Goal: Task Accomplishment & Management: Manage account settings

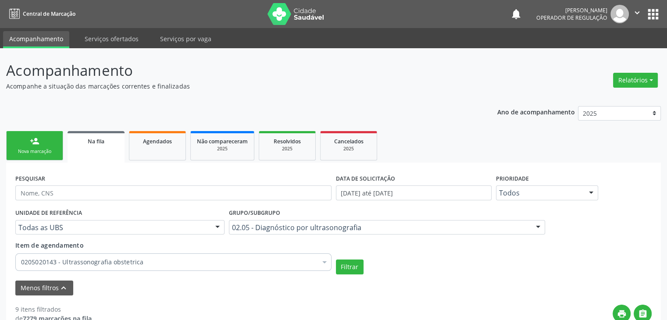
click at [496, 130] on ul "person_add Nova marcação Na fila Agendados Não compareceram 2025 Resolvidos 202…" at bounding box center [333, 146] width 654 height 34
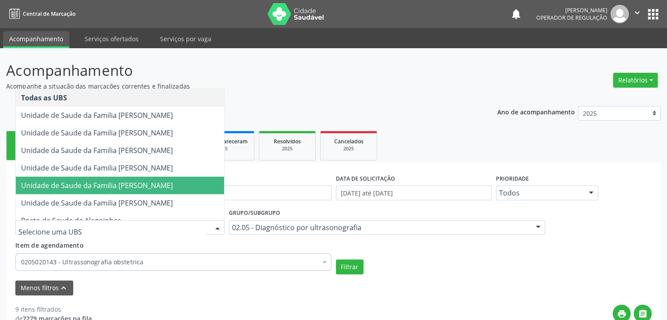
click at [156, 174] on span "Unidade de Saude da Familia [PERSON_NAME]" at bounding box center [120, 168] width 208 height 18
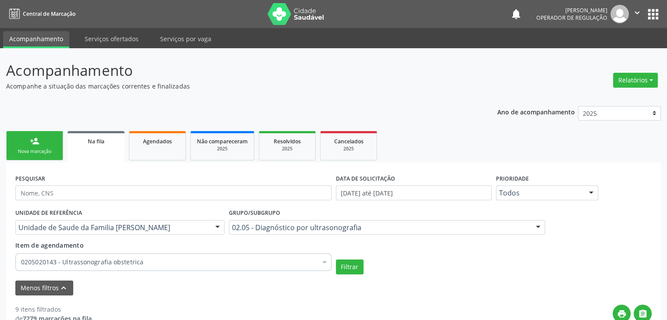
click at [265, 232] on div "02.05 - Diagnóstico por ultrasonografia" at bounding box center [387, 227] width 316 height 15
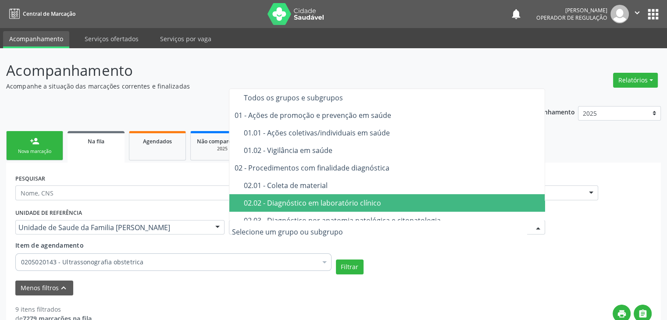
click at [292, 202] on div "02.02 - Diagnóstico em laboratório clínico" at bounding box center [392, 202] width 296 height 7
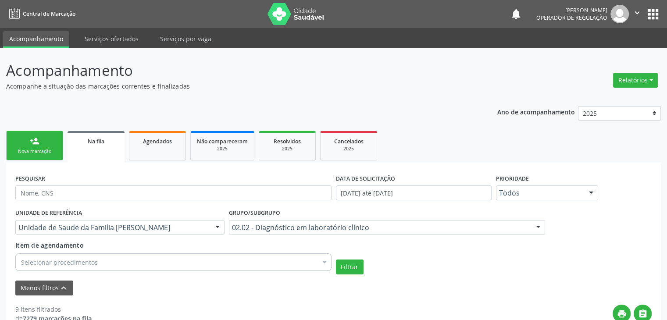
click at [89, 183] on div "PESQUISAR" at bounding box center [173, 189] width 320 height 34
click at [121, 263] on div "Selecionar procedimentos" at bounding box center [173, 262] width 316 height 18
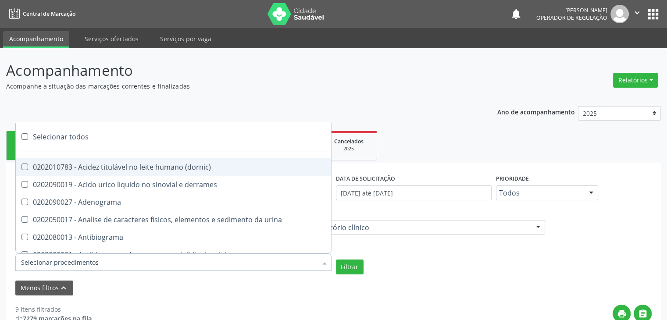
click at [62, 140] on div "Selecionar todos" at bounding box center [254, 137] width 477 height 18
checkbox input "true"
checkbox \(dornic\) "true"
checkbox derrames "true"
checkbox Adenograma "true"
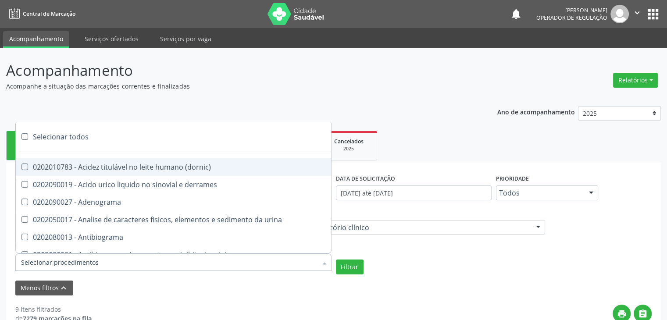
checkbox urina "true"
checkbox Antibiograma "true"
checkbox minima "true"
checkbox micobacterias "true"
checkbox blot "true"
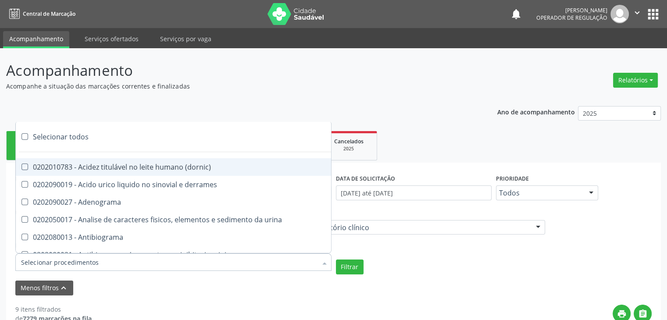
checkbox mlpa "true"
checkbox \(hanseniase\) "true"
checkbox \(controle\) "true"
checkbox \(diagnóstica\) "true"
checkbox \(gram\) "true"
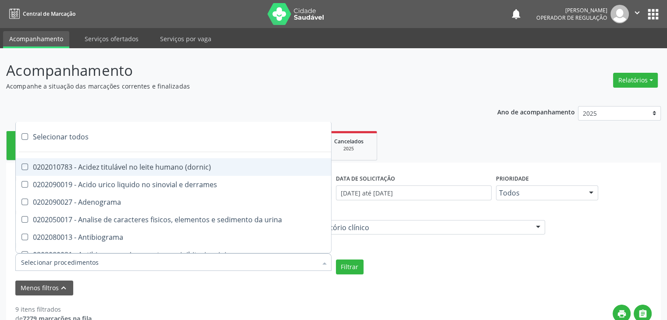
checkbox clamidia "true"
checkbox herpesvirus "true"
checkbox hematologica "true"
checkbox creatinina "true"
checkbox fosfato "true"
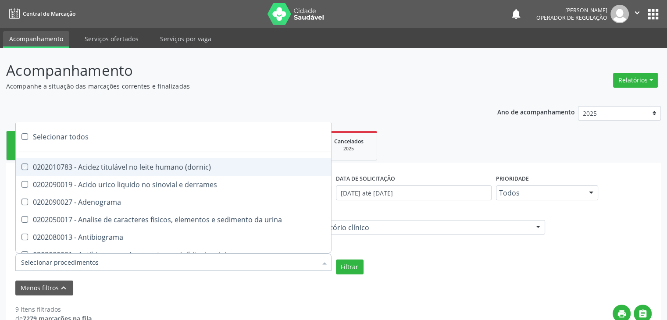
checkbox ureia "true"
checkbox osmolar "true"
checkbox addis "true"
checkbox b "true"
checkbox cd4\/cd8 "true"
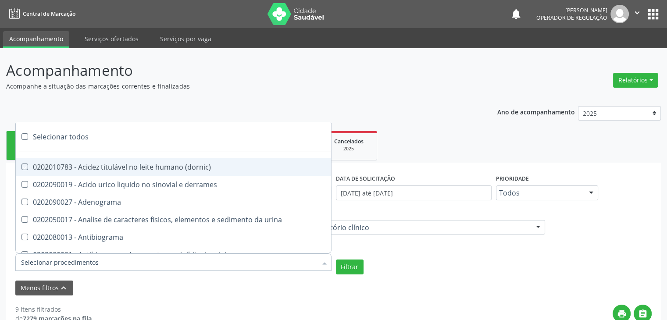
checkbox totais "true"
checkbox plaquetas "true"
checkbox reticulocitos "true"
checkbox liquor "true"
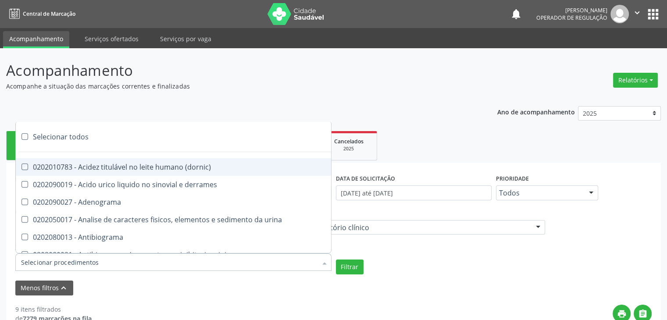
checkbox identificacao "true"
checkbox \(pos-pasteurização\) "true"
checkbox herpesvirus "true"
checkbox baar "true"
checkbox anaerobicas "true"
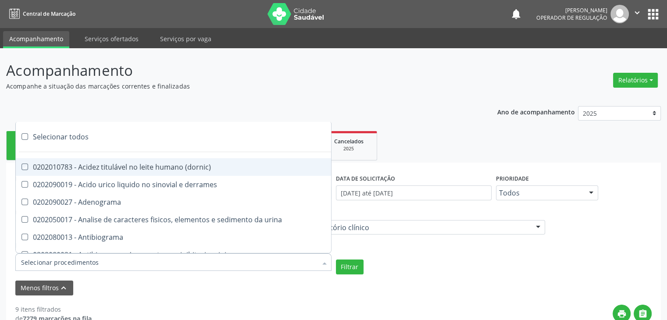
checkbox fungos "true"
checkbox \(qualitativo\) "true"
checkbox tardio\) "true"
checkbox \(qualitativo\) "true"
checkbox \(confirmatorio\) "true"
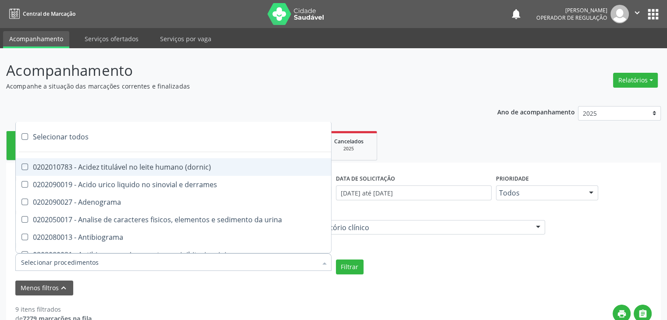
checkbox \(confirmatorio\) "true"
checkbox molecular "true"
checkbox htlv-1 "true"
checkbox biotinidase "true"
checkbox congênita "true"
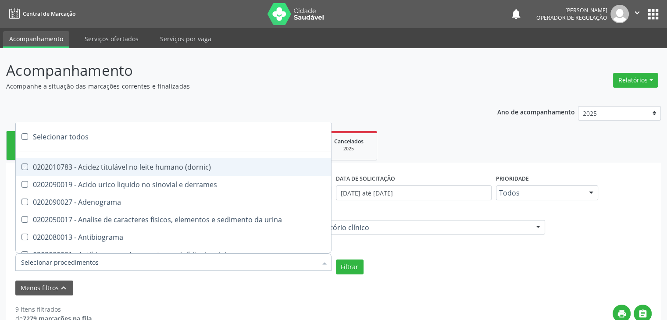
checkbox antiplaquetarios "true"
checkbox ferro "true"
checkbox bandas\) "true"
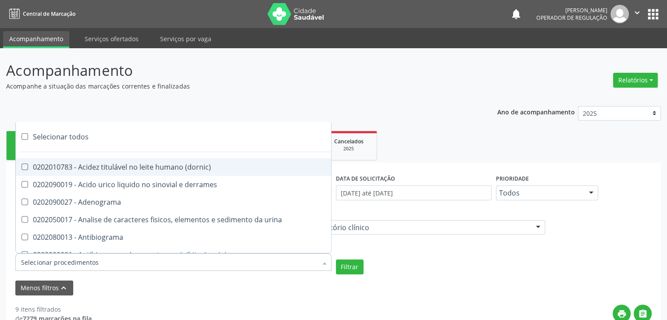
checkbox \(ch50\) "true"
checkbox aminoacidos "true"
checkbox globular "true"
checkbox dosagens\) "true"
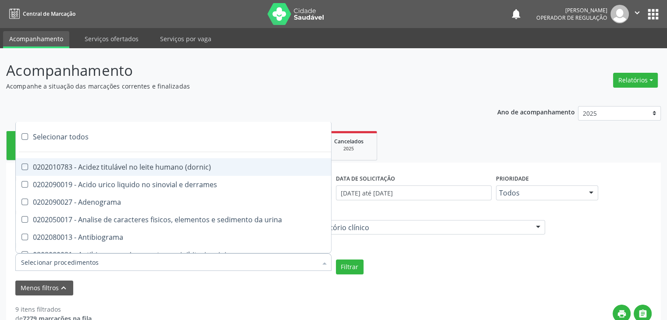
checkbox dosagens\) "true"
checkbox \(cada\) "true"
checkbox reumatoide "true"
checkbox amniotico "true"
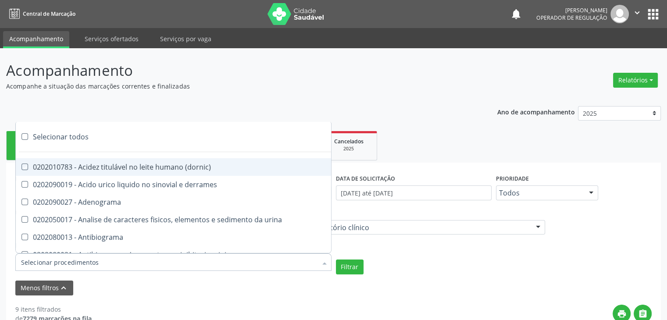
checkbox livre "true"
checkbox osmolalidade "true"
checkbox osmolaridade "true"
checkbox t3 "true"
checkbox sulfo-hemoglobina "true"
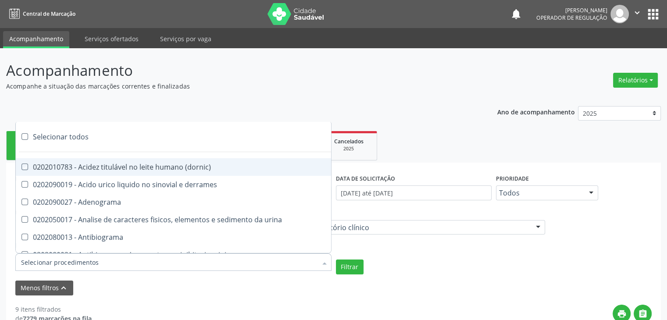
checkbox reverso "true"
checkbox coagulacao "true"
checkbox euglobulina "true"
checkbox -duke "true"
checkbox ivy "true"
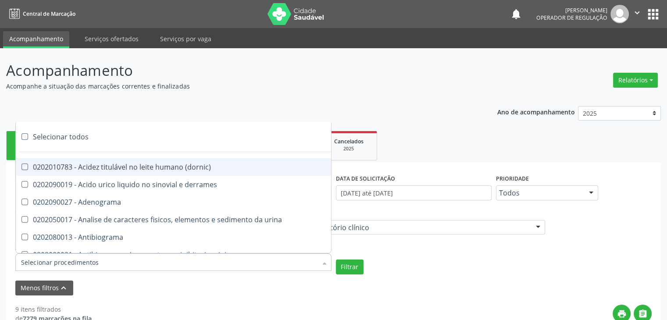
checkbox hemacias "true"
checkbox trombina "true"
checkbox ativada\) "true"
checkbox \(tap\) "true"
checkbox \(vhs\) "true"
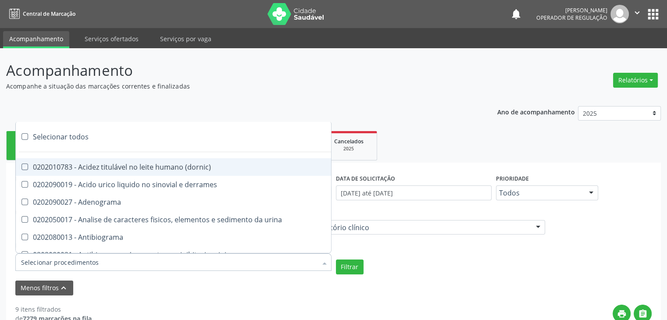
checkbox abo "true"
checkbox reativa "true"
checkbox ordenhado "true"
checkbox pezinho\) "true"
checkbox complemento "true"
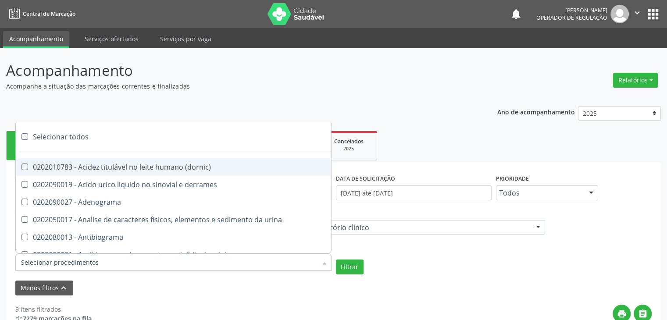
checkbox pezinho\) "true"
checkbox 17-alfa-hidroxiprogesterona "true"
checkbox totais "true"
checkbox 17-hidroxicorticosteroides "true"
checkbox d "true"
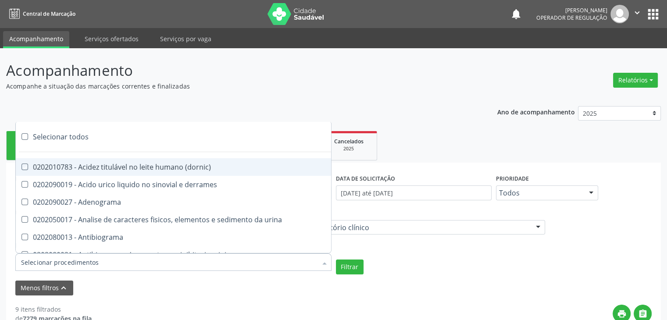
checkbox 5-nucleotidase "true"
checkbox acetona "true"
checkbox \(serotonina\) "true"
checkbox ascorbico "true"
checkbox delta-aminolevulinico "true"
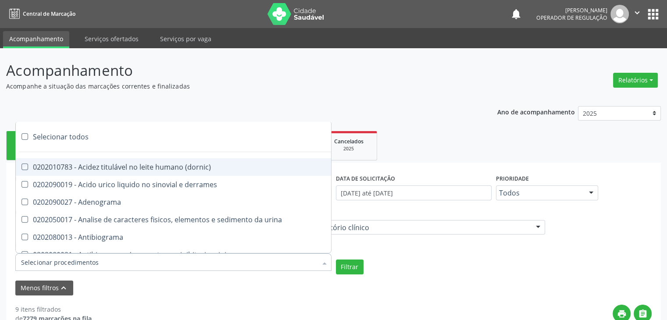
checkbox hipurico "true"
checkbox mandelico "true"
checkbox metil-hipurico "true"
checkbox urico "true"
checkbox valproico "true"
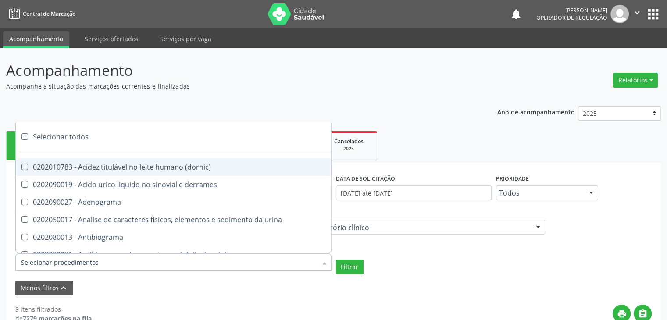
checkbox vanilmandelico "true"
checkbox \(acth\) "true"
checkbox ala-desidratase "true"
checkbox etilico "true"
checkbox aldolase "true"
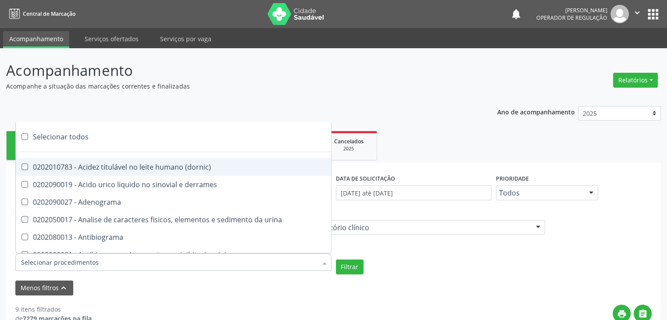
checkbox aldosterona "true"
checkbox alfa-1-antitripsina "true"
checkbox acida "true"
checkbox alfa-2-macroglobulina "true"
checkbox alfa-fetoproteina "true"
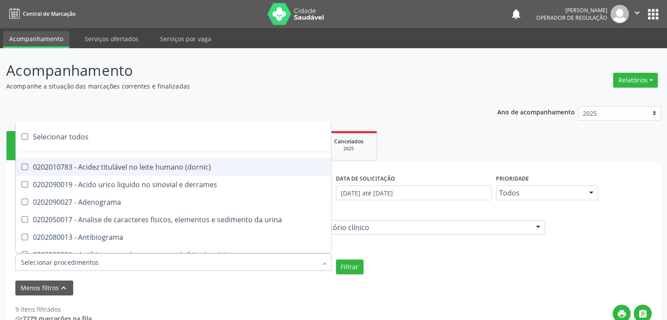
checkbox aluminio "true"
checkbox amilase "true"
checkbox aminoglicosideos "true"
checkbox amonia "true"
checkbox ciclico "true"
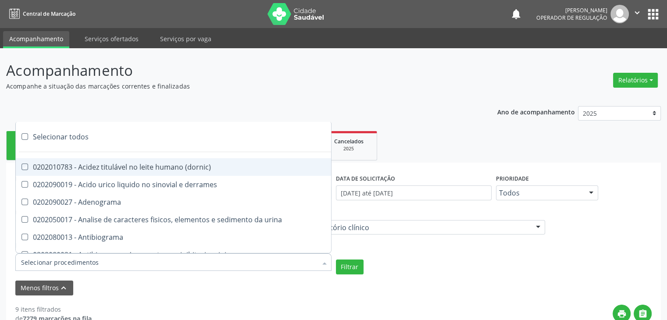
checkbox androstenediona "true"
checkbox anfetaminas "true"
checkbox circulante "true"
checkbox iga "true"
checkbox triciclicos "true"
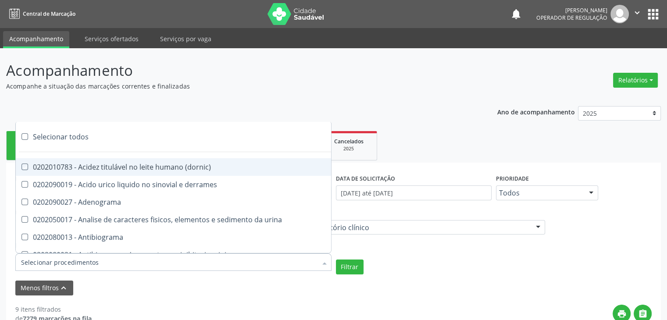
checkbox \(psa\) "true"
checkbox iii "true"
checkbox barbituratos "true"
checkbox benzodiazepinicos "true"
checkbox beta-2-microglobulina "true"
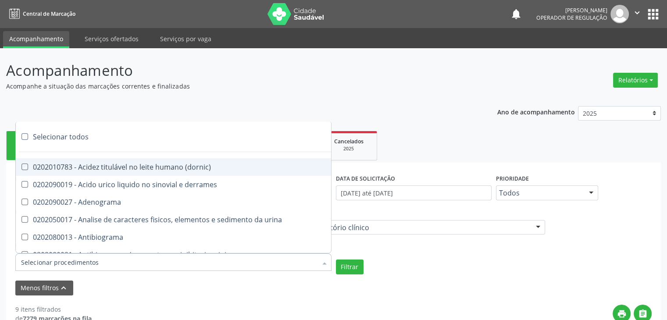
checkbox fracoes "true"
checkbox cadmio "true"
checkbox calcio "true"
checkbox ionizavel "true"
checkbox calcitonina "true"
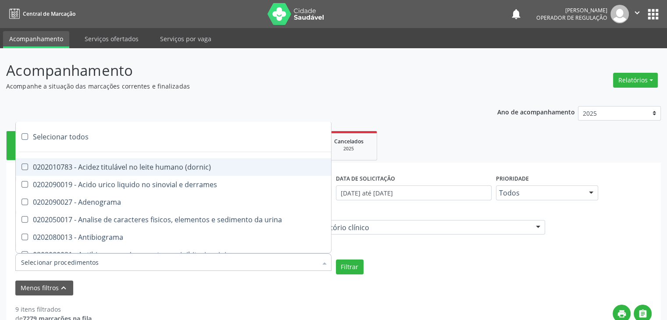
checkbox carbamazepina "true"
checkbox carboxi-hemoglobina "true"
checkbox caroteno "true"
checkbox catecolaminas "true"
checkbox chumbo "true"
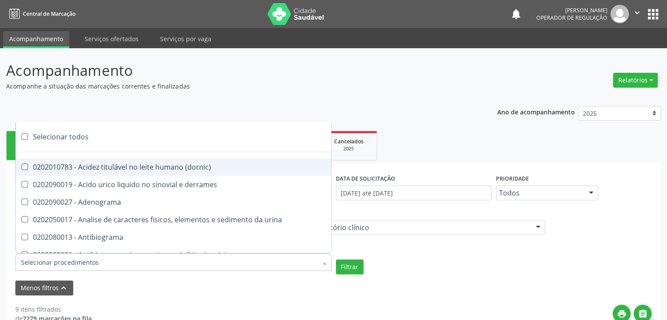
checkbox ciclosporina "true"
checkbox citrato "true"
checkbox cloreto "true"
checkbox suor "true"
checkbox cobre "true"
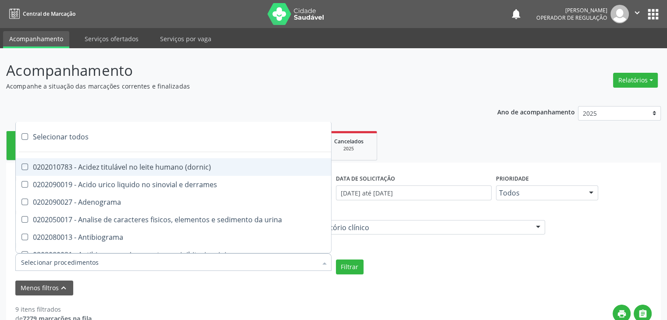
checkbox hdl "true"
checkbox ldl "true"
checkbox colinesterase "true"
checkbox c3 "true"
checkbox c4 "true"
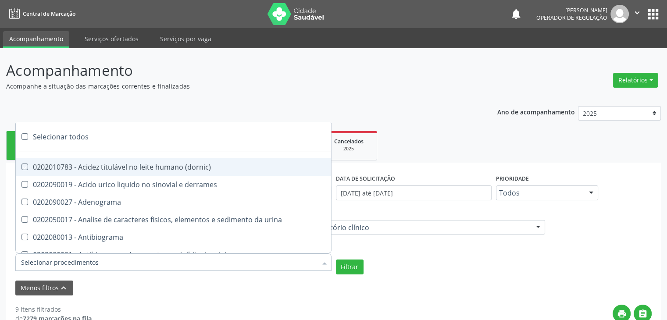
checkbox cortisol "true"
checkbox creatinina "true"
checkbox amniotico "true"
checkbox \(cpk\) "true"
checkbox crioaglutinina "true"
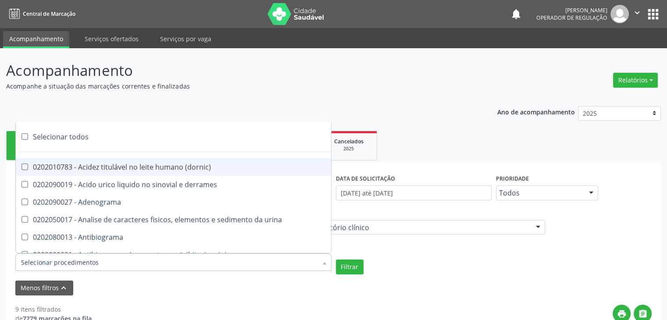
checkbox \(dhea\) "true"
checkbox alfa-hidroxibutirica "true"
checkbox glutamica "true"
checkbox latica "true"
checkbox fracionadas\) "true"
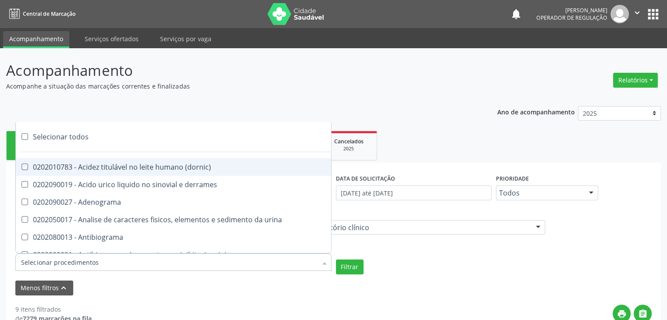
checkbox digitoxina\) "true"
checkbox \(dht\) "true"
checkbox fecal "true"
checkbox estradiol "true"
checkbox estriol "true"
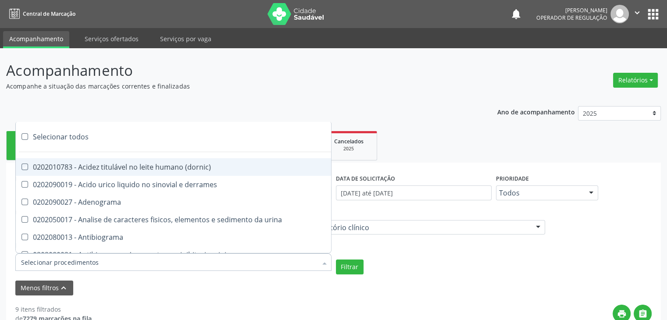
checkbox estrona "true"
checkbox etossuximida "true"
checkbox ii "true"
checkbox ix "true"
checkbox v "true"
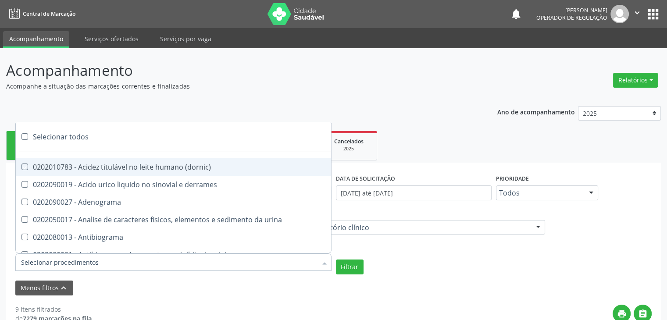
checkbox vii "true"
checkbox viii "true"
checkbox \(inibidor\) "true"
checkbox \(antigeno\) "true"
checkbox x "true"
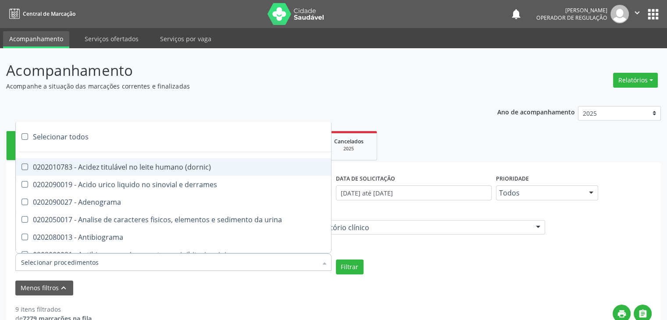
checkbox xi "true"
checkbox xii "true"
checkbox xiii "true"
checkbox tardio\) "true"
checkbox t4 "true"
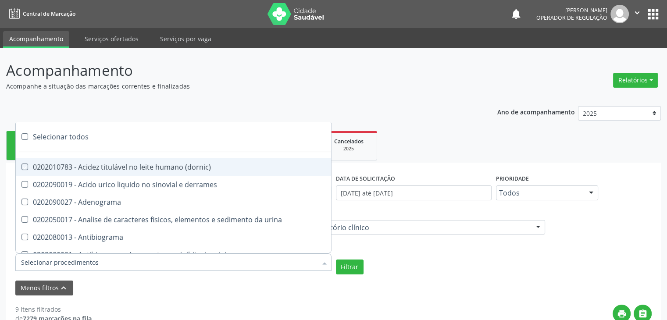
checkbox pezinho\) "true"
checkbox fenitoina "true"
checkbox fenol "true"
checkbox ferritina "true"
checkbox serico "true"
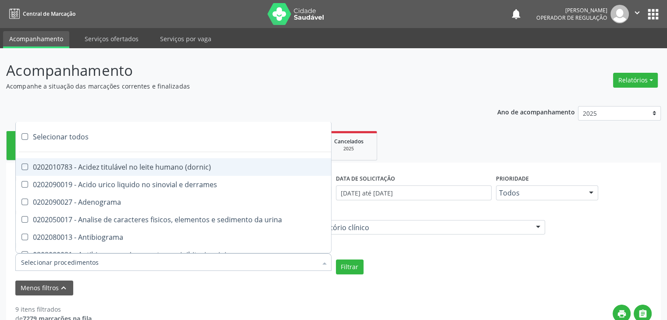
checkbox fibrinogenio "true"
checkbox folato "true"
checkbox formaldeido "true"
checkbox total "true"
checkbox alcalina "true"
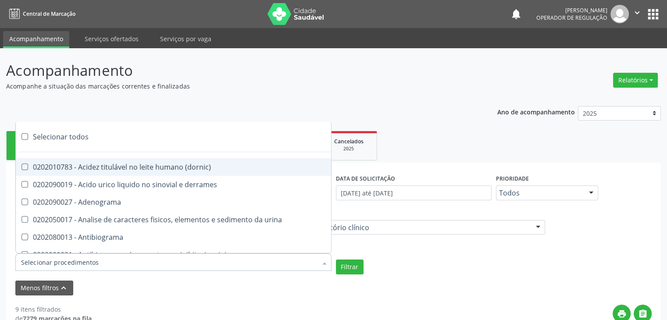
checkbox esperma "true"
checkbox fosforo "true"
checkbox acida "true"
checkbox frutose "true"
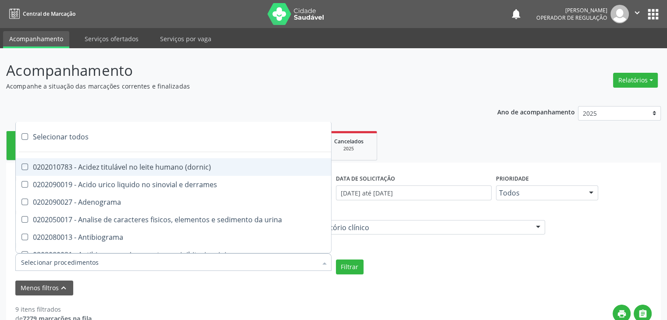
checkbox esperma "true"
checkbox galactose "true"
checkbox gt\) "true"
checkbox gastrina "true"
checkbox glicose "true"
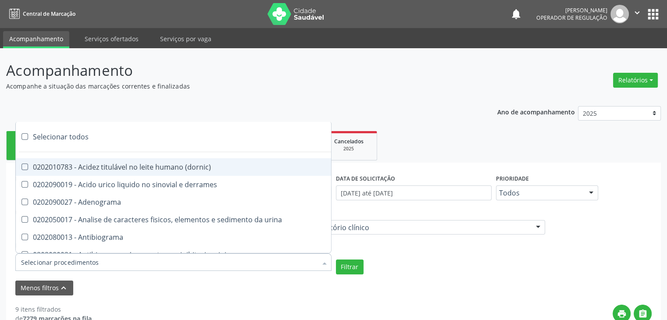
checkbox derrames "true"
checkbox desidrogenase "true"
checkbox tiroxina "true"
checkbox hcg\) "true"
checkbox fecal "true"
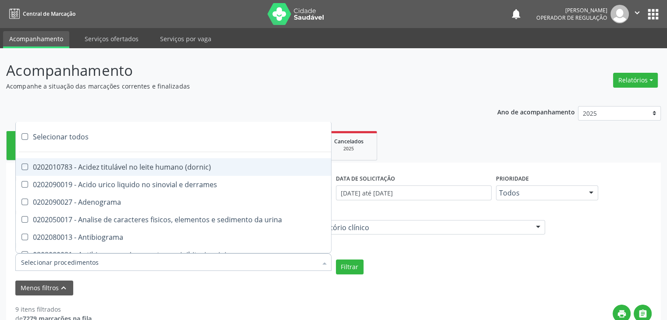
checkbox haptoglobina "true"
checkbox hemoglobina "true"
checkbox 37oc "true"
checkbox fetal "true"
checkbox glicosilada "true"
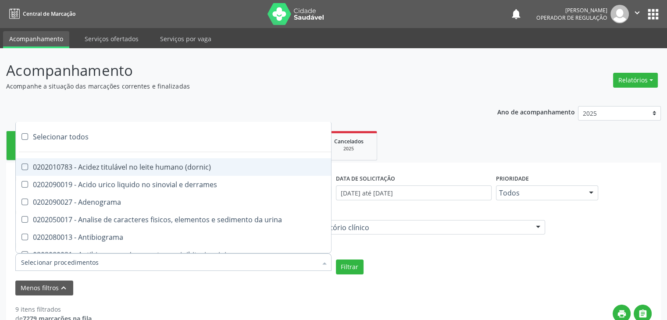
checkbox hemossiderina "true"
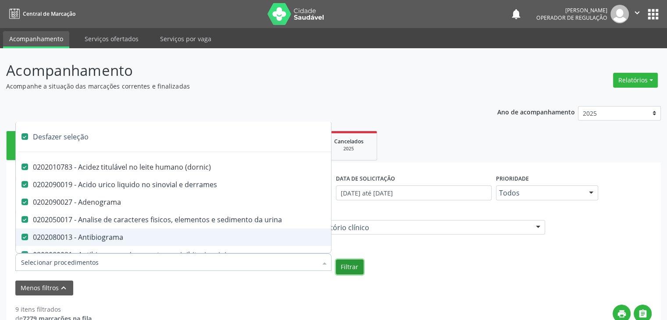
click at [344, 265] on button "Filtrar" at bounding box center [350, 266] width 28 height 15
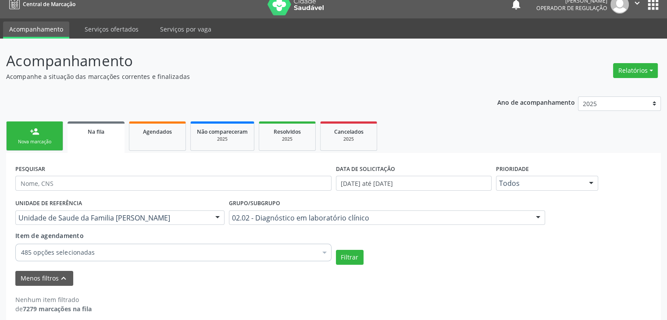
scroll to position [18, 0]
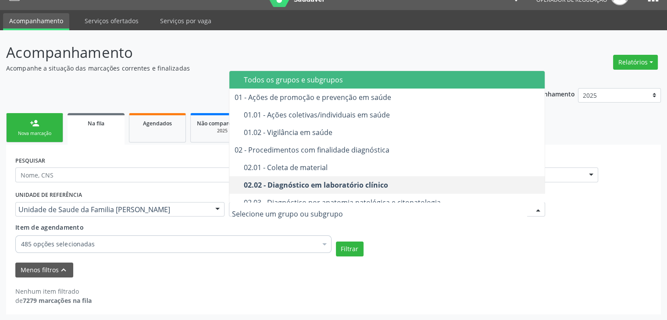
click at [272, 85] on span "Todos os grupos e subgrupos" at bounding box center [387, 80] width 316 height 18
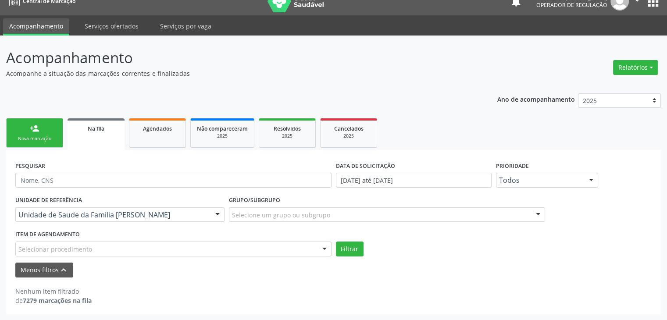
click at [185, 252] on div "Selecionar procedimento" at bounding box center [173, 248] width 316 height 15
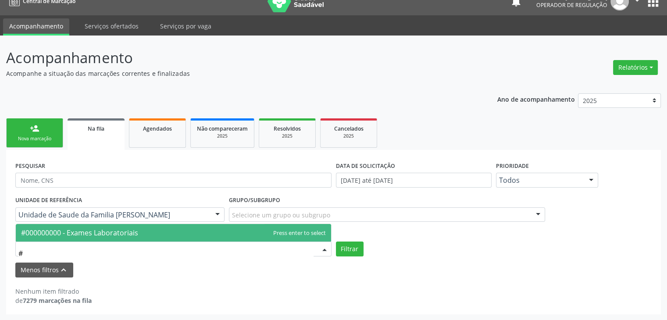
click at [228, 238] on span "#000000000 - Exames Laboratoriais" at bounding box center [173, 233] width 315 height 18
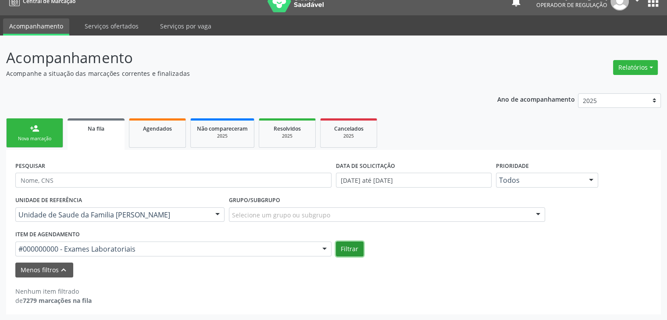
click at [355, 253] on button "Filtrar" at bounding box center [350, 248] width 28 height 15
click at [341, 253] on button "Filtrar" at bounding box center [350, 248] width 28 height 15
click at [346, 251] on button "Filtrar" at bounding box center [350, 248] width 28 height 15
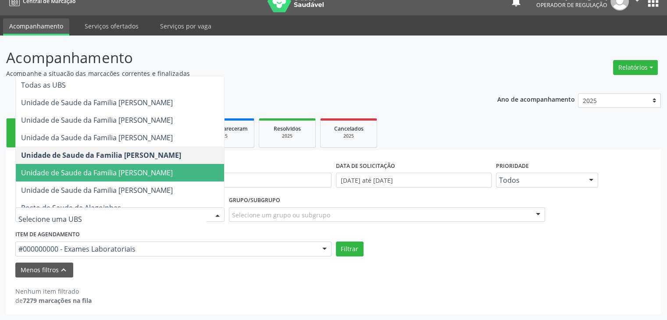
click at [153, 171] on span "Unidade de Saude da Familia [PERSON_NAME]" at bounding box center [97, 173] width 152 height 10
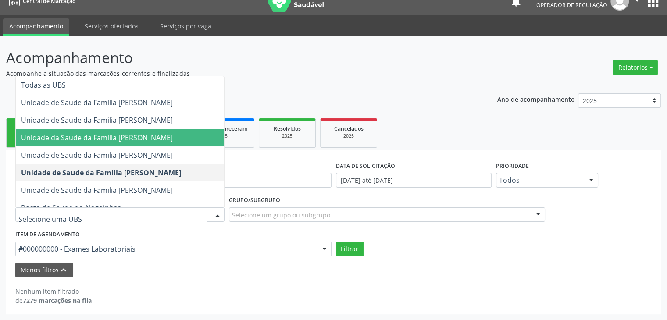
click at [163, 130] on span "Unidade da Saude da Familia [PERSON_NAME]" at bounding box center [120, 138] width 208 height 18
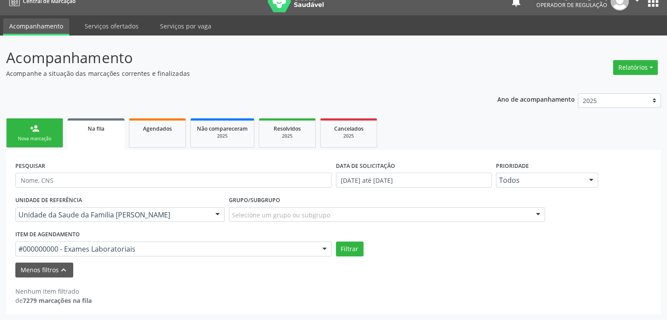
click at [269, 220] on div "Selecione um grupo ou subgrupo" at bounding box center [387, 214] width 316 height 15
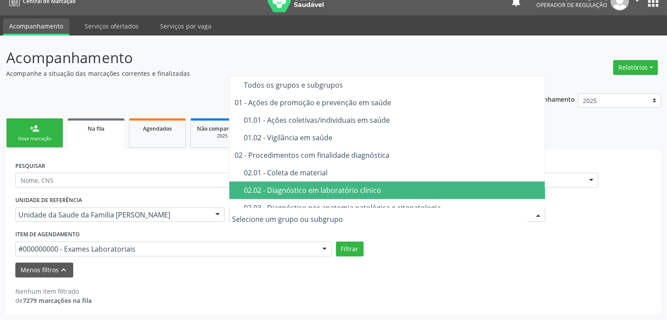
click at [283, 189] on div "02.02 - Diagnóstico em laboratório clínico" at bounding box center [392, 190] width 296 height 7
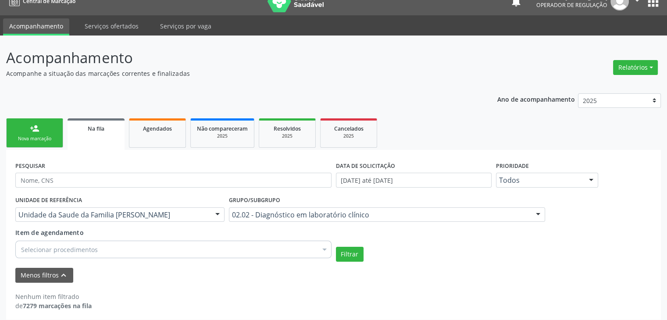
click at [195, 243] on div "Selecionar procedimentos" at bounding box center [173, 250] width 316 height 18
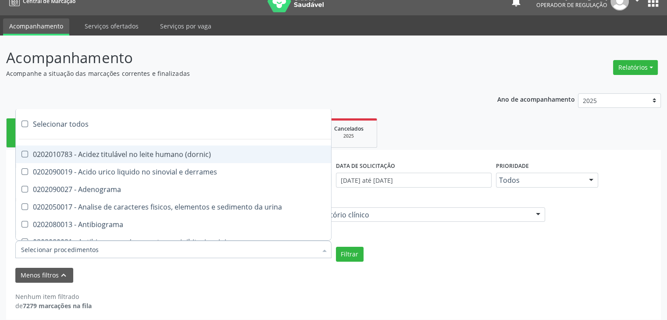
click at [65, 119] on div "Selecionar todos" at bounding box center [254, 124] width 477 height 18
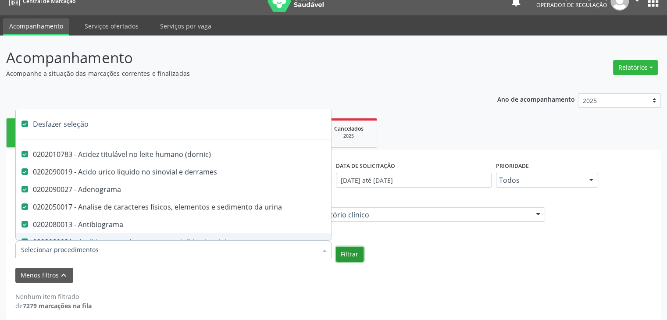
click at [355, 258] on button "Filtrar" at bounding box center [350, 254] width 28 height 15
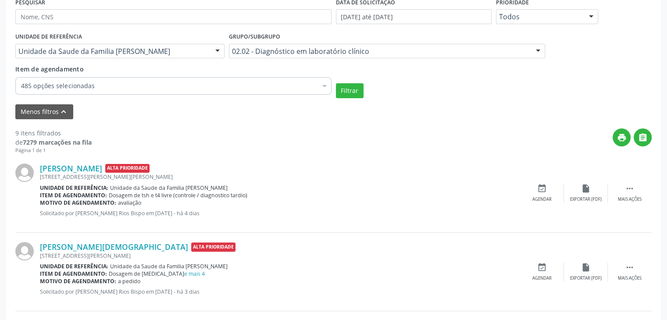
scroll to position [220, 0]
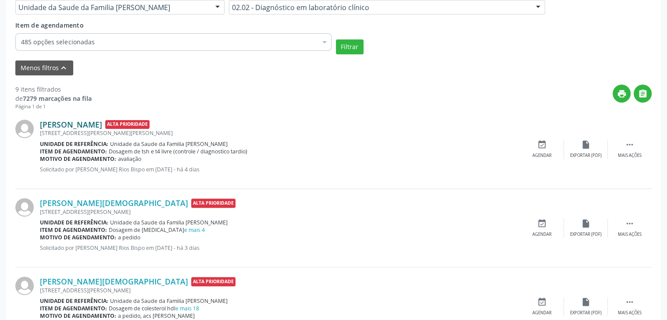
click at [102, 123] on link "[PERSON_NAME]" at bounding box center [71, 125] width 62 height 10
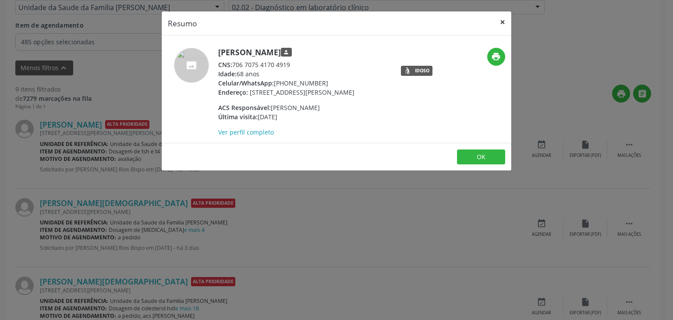
click at [500, 20] on button "×" at bounding box center [503, 21] width 18 height 21
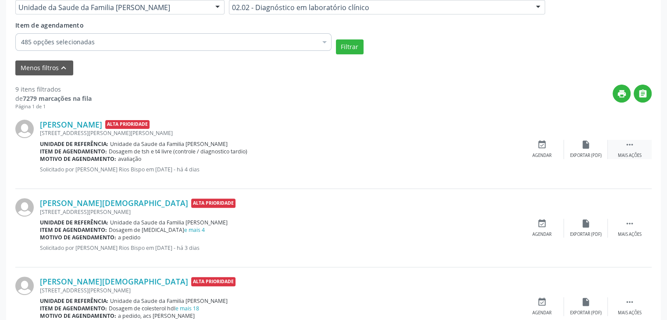
click at [628, 149] on icon "" at bounding box center [630, 145] width 10 height 10
click at [581, 144] on icon "edit" at bounding box center [586, 145] width 10 height 10
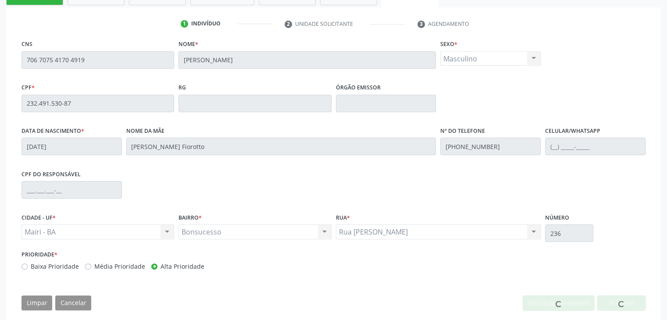
scroll to position [167, 0]
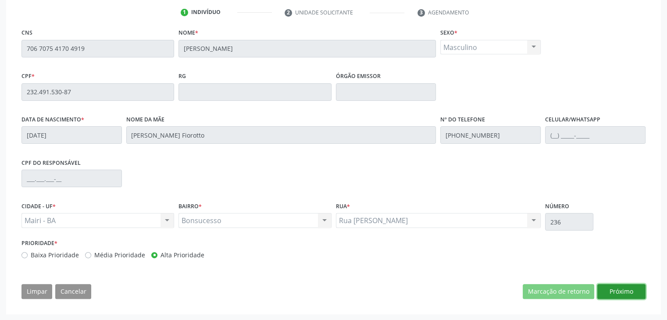
click at [602, 288] on button "Próximo" at bounding box center [621, 291] width 48 height 15
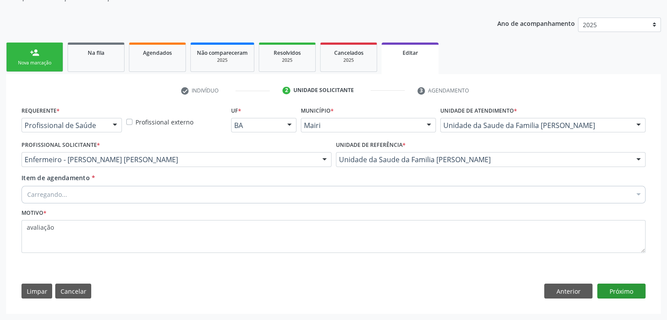
scroll to position [88, 0]
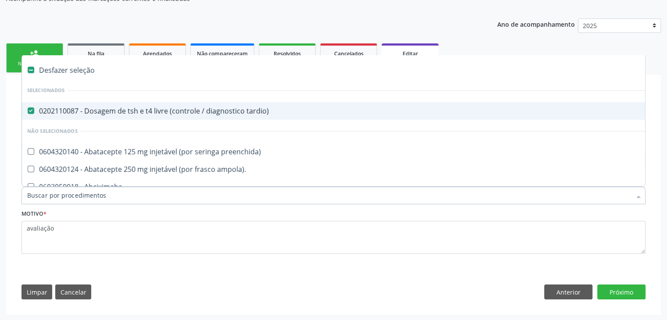
click at [372, 281] on div "Requerente * Profissional de Saúde Profissional de Saúde Paciente Nenhum result…" at bounding box center [333, 205] width 636 height 200
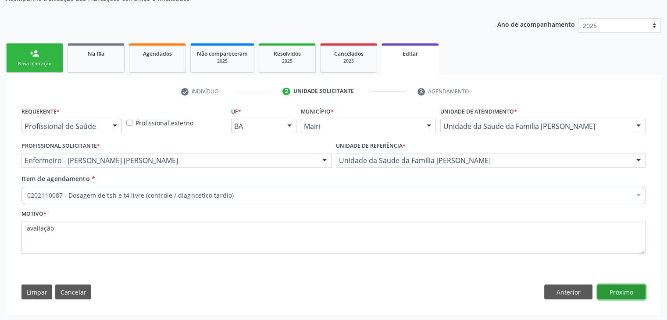
click at [622, 295] on button "Próximo" at bounding box center [621, 291] width 48 height 15
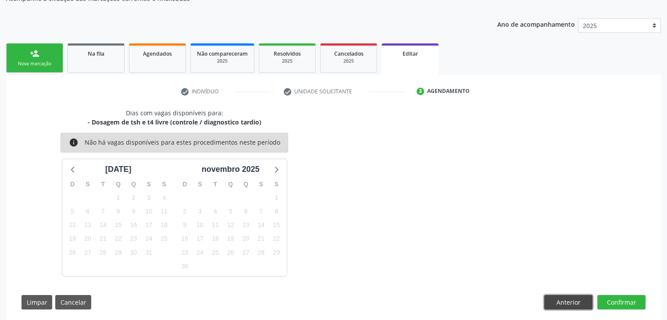
click at [572, 301] on button "Anterior" at bounding box center [568, 302] width 48 height 15
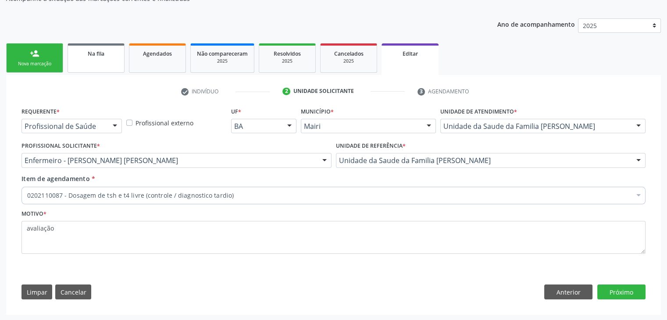
click at [103, 60] on link "Na fila" at bounding box center [95, 57] width 57 height 29
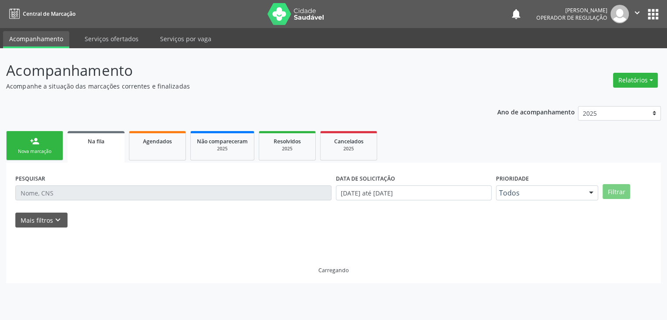
scroll to position [0, 0]
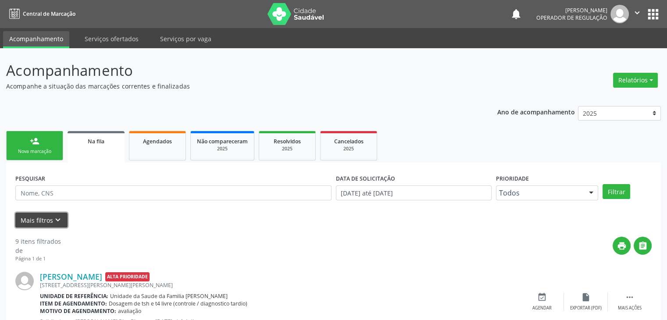
click at [51, 221] on button "Mais filtros keyboard_arrow_down" at bounding box center [41, 220] width 52 height 15
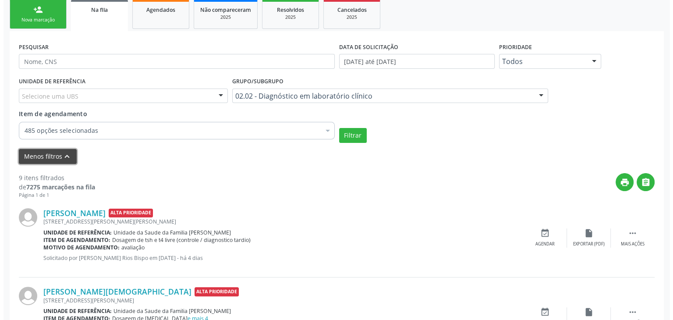
scroll to position [175, 0]
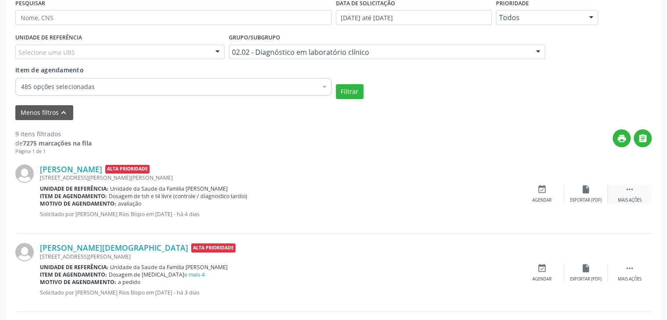
click at [633, 190] on icon "" at bounding box center [630, 190] width 10 height 10
click at [542, 190] on icon "cancel" at bounding box center [542, 190] width 10 height 10
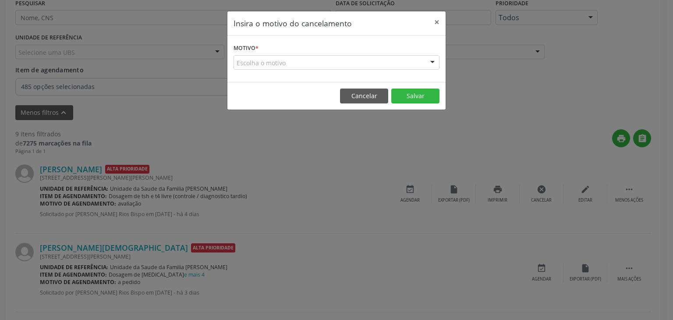
click at [259, 64] on div "Escolha o motivo" at bounding box center [337, 62] width 206 height 15
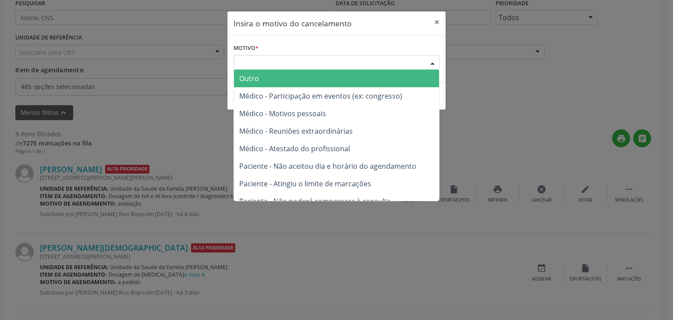
click at [263, 78] on span "Outro" at bounding box center [336, 79] width 205 height 18
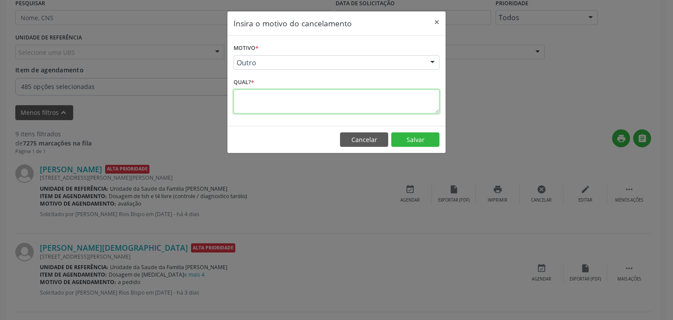
click at [261, 94] on textarea at bounding box center [337, 101] width 206 height 24
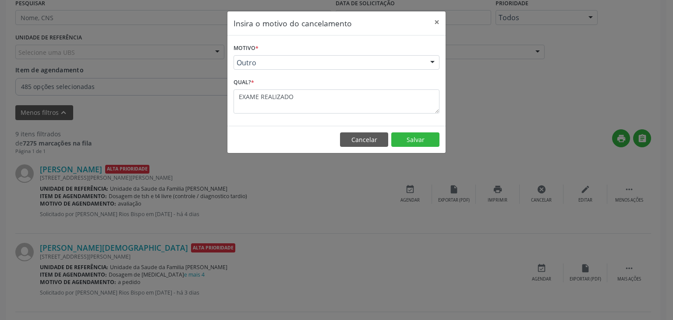
click at [414, 148] on footer "Cancelar Salvar" at bounding box center [336, 140] width 218 height 28
click at [414, 140] on button "Salvar" at bounding box center [415, 139] width 48 height 15
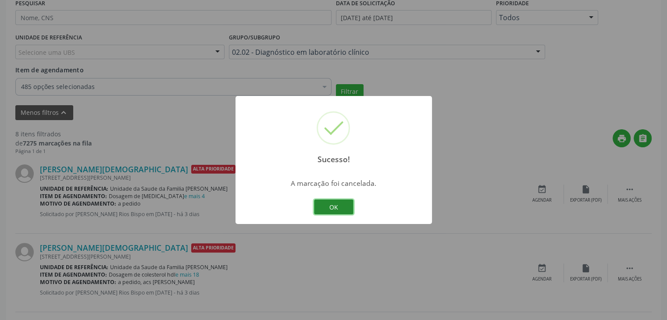
click at [338, 210] on button "OK" at bounding box center [333, 206] width 39 height 15
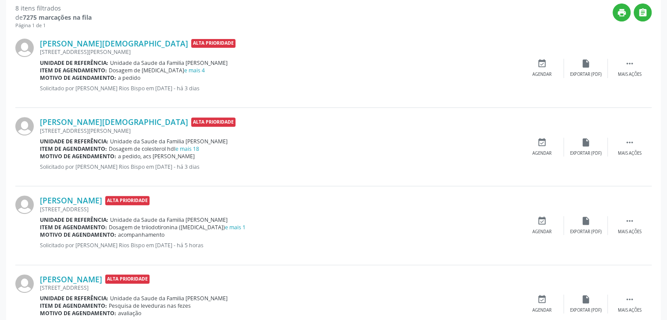
scroll to position [307, 0]
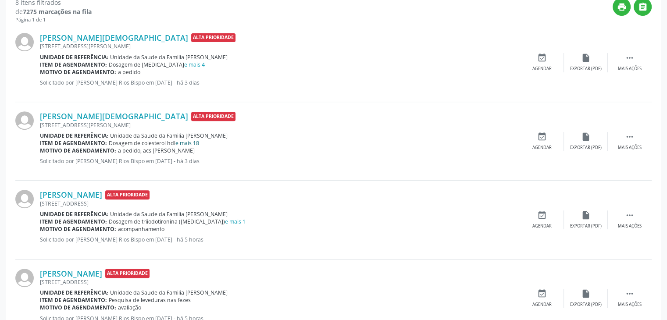
click at [192, 142] on link "e mais 18" at bounding box center [187, 142] width 24 height 7
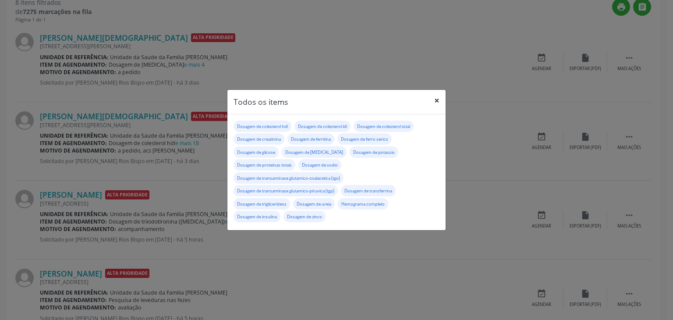
click at [433, 101] on button "×" at bounding box center [437, 100] width 18 height 21
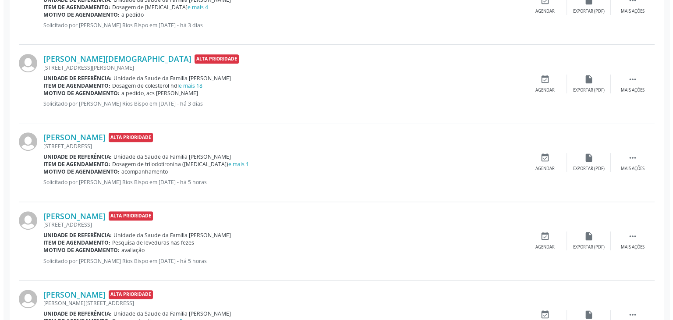
scroll to position [263, 0]
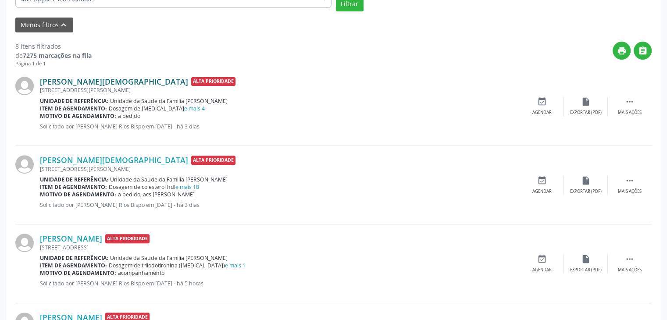
click at [81, 78] on link "[PERSON_NAME][DEMOGRAPHIC_DATA]" at bounding box center [114, 82] width 148 height 10
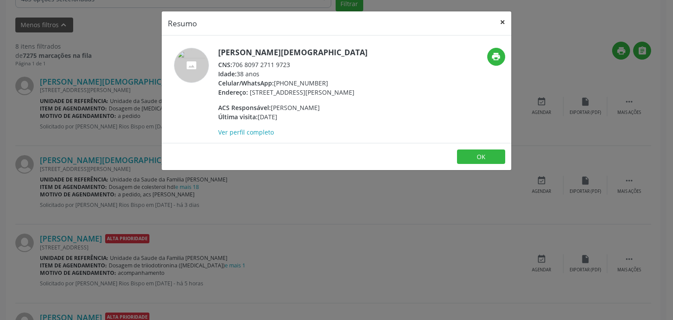
click at [505, 20] on button "×" at bounding box center [503, 21] width 18 height 21
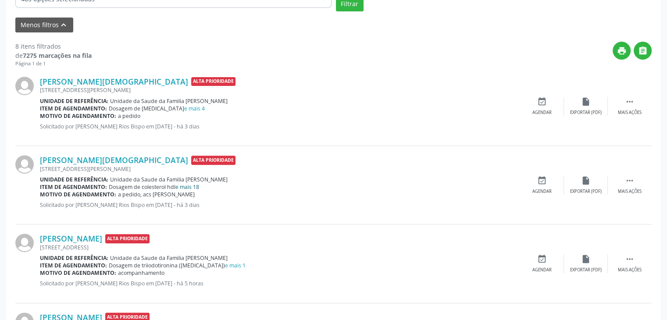
click at [185, 186] on link "e mais 18" at bounding box center [187, 186] width 24 height 7
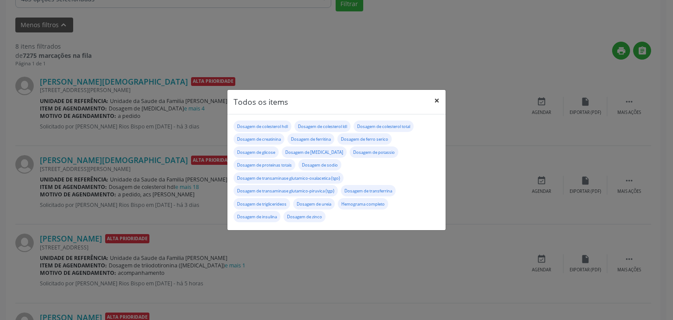
click at [435, 103] on button "×" at bounding box center [437, 100] width 18 height 21
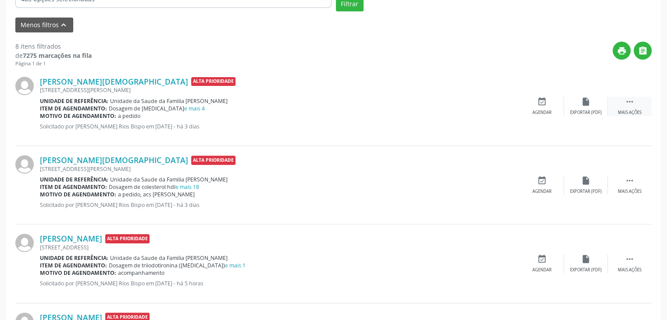
click at [616, 114] on div " Mais ações" at bounding box center [629, 106] width 44 height 19
click at [530, 103] on div "cancel Cancelar" at bounding box center [542, 106] width 44 height 19
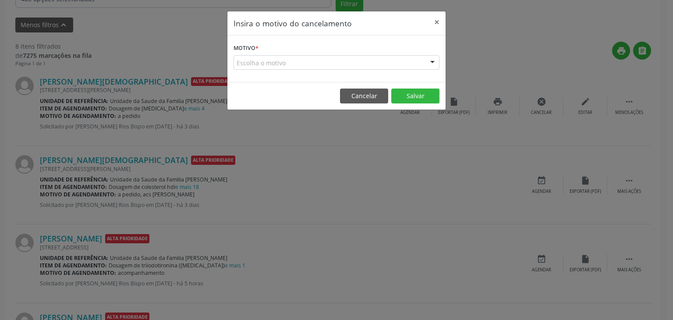
click at [277, 55] on div "Escolha o motivo" at bounding box center [337, 62] width 206 height 15
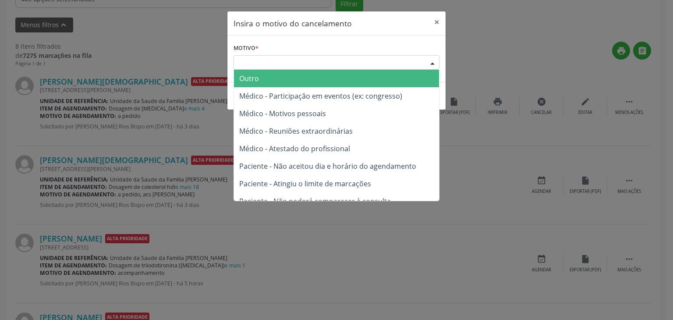
click at [266, 76] on span "Outro" at bounding box center [336, 79] width 205 height 18
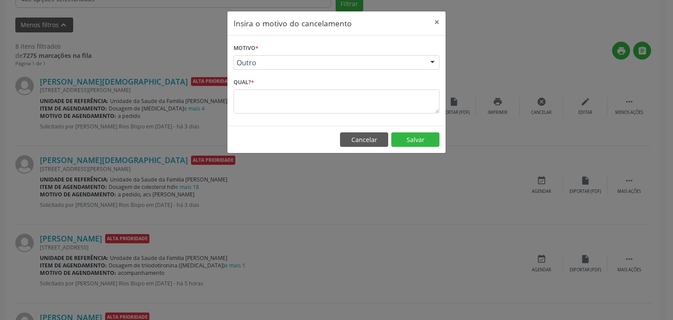
click at [270, 86] on div "Qual? *" at bounding box center [337, 94] width 206 height 37
click at [272, 95] on textarea at bounding box center [337, 101] width 206 height 24
click at [425, 138] on button "Salvar" at bounding box center [415, 139] width 48 height 15
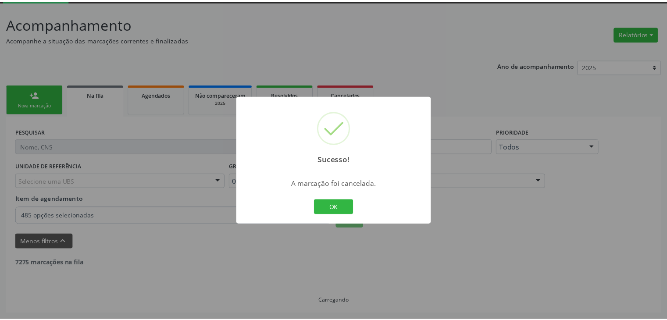
scroll to position [46, 0]
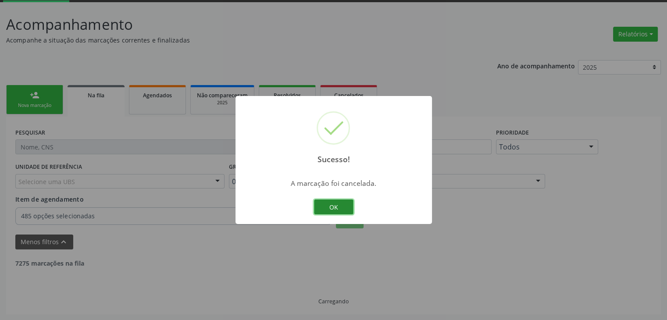
click at [339, 204] on button "OK" at bounding box center [333, 206] width 39 height 15
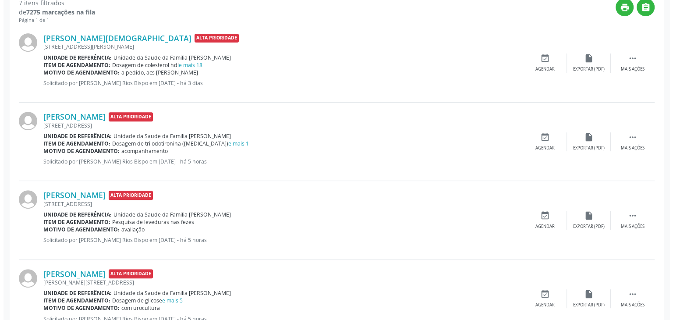
scroll to position [309, 0]
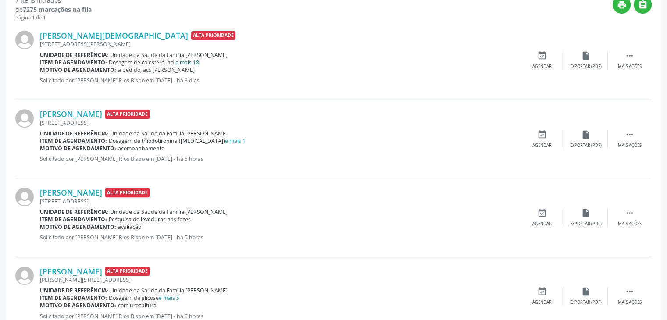
click at [188, 62] on link "e mais 18" at bounding box center [187, 62] width 24 height 7
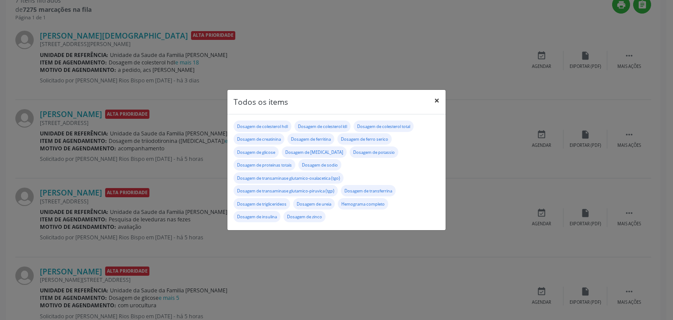
click at [443, 100] on button "×" at bounding box center [437, 100] width 18 height 21
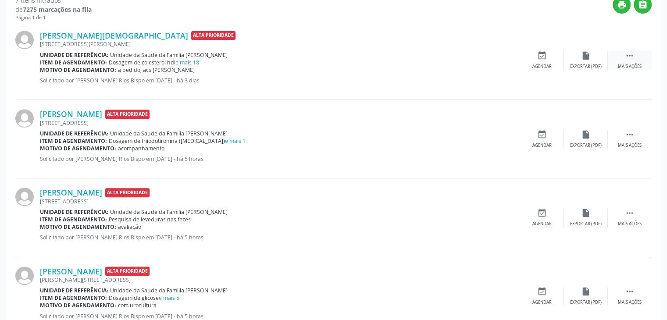
click at [618, 64] on div "Mais ações" at bounding box center [629, 67] width 24 height 6
click at [542, 64] on div "Cancelar" at bounding box center [541, 67] width 21 height 6
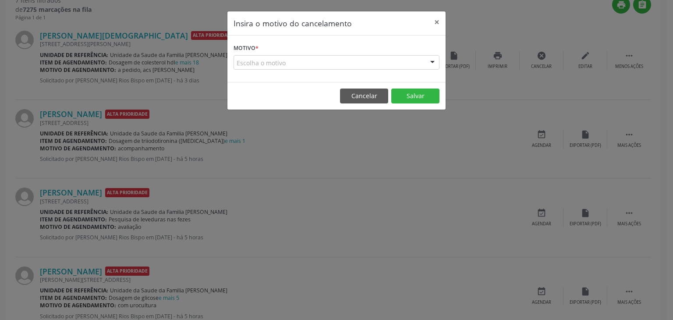
click at [372, 59] on div "Escolha o motivo" at bounding box center [337, 62] width 206 height 15
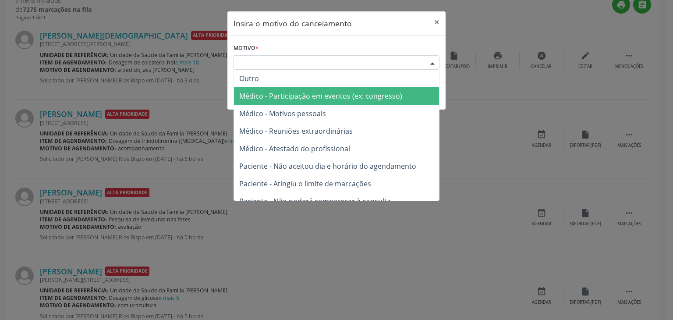
click at [270, 87] on span "Médico - Participação em eventos (ex: congresso)" at bounding box center [336, 96] width 205 height 18
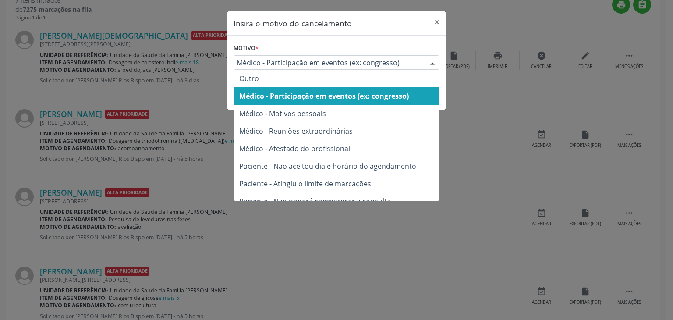
click at [273, 65] on span "Médico - Participação em eventos (ex: congresso)" at bounding box center [329, 62] width 185 height 9
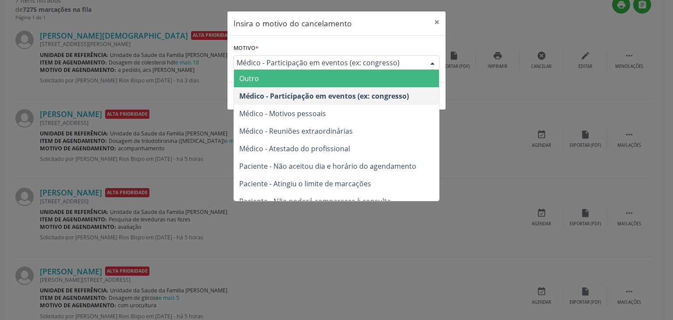
click at [270, 83] on span "Outro" at bounding box center [336, 79] width 205 height 18
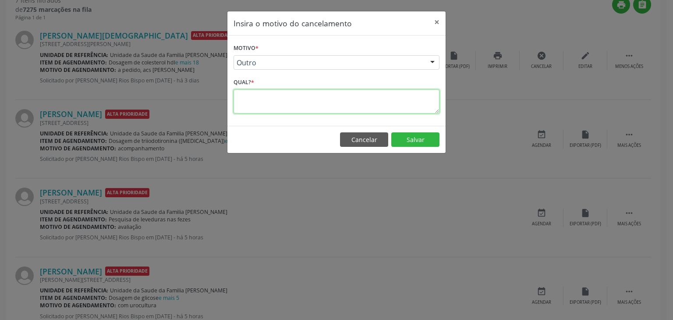
click at [266, 96] on textarea at bounding box center [337, 101] width 206 height 24
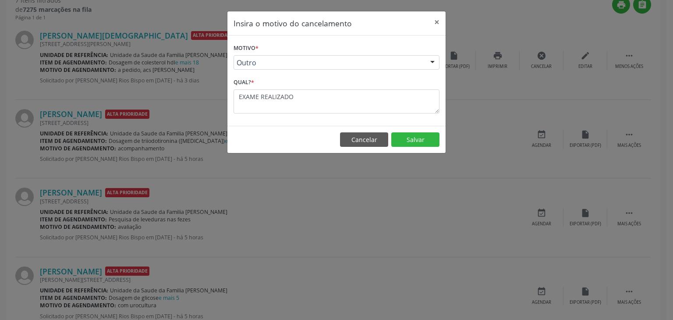
click at [397, 130] on footer "Cancelar Salvar" at bounding box center [336, 140] width 218 height 28
click at [400, 134] on button "Salvar" at bounding box center [415, 139] width 48 height 15
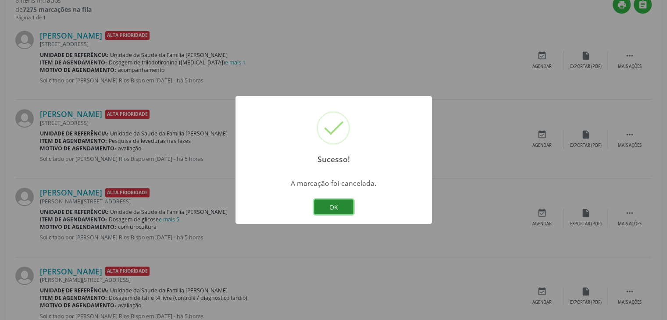
click at [337, 202] on button "OK" at bounding box center [333, 206] width 39 height 15
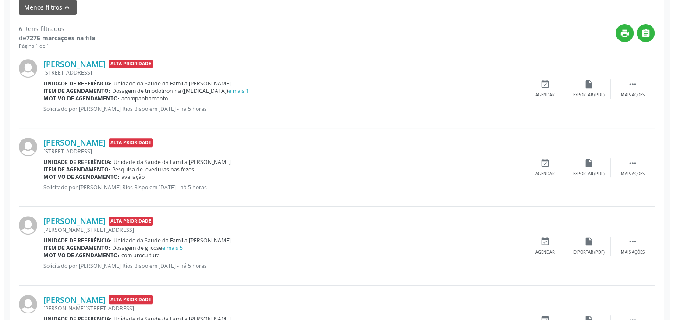
scroll to position [265, 0]
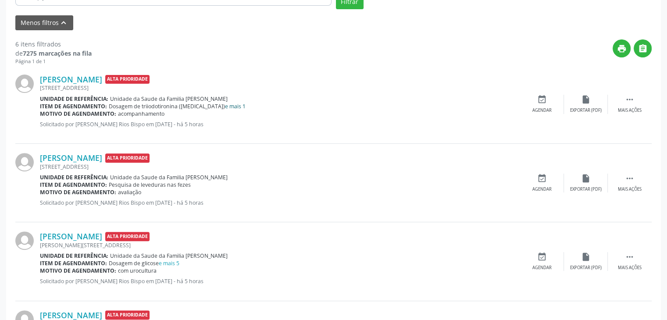
click at [225, 104] on link "e mais 1" at bounding box center [235, 106] width 21 height 7
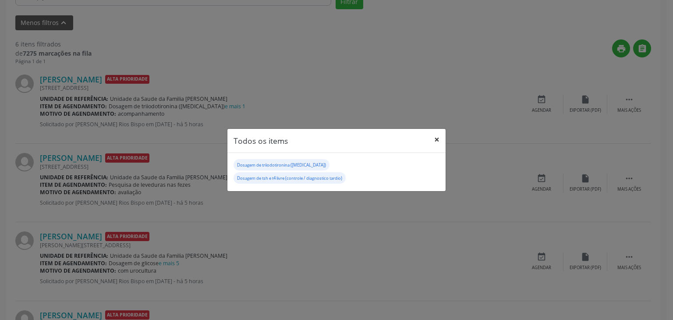
click at [438, 144] on button "×" at bounding box center [437, 139] width 18 height 21
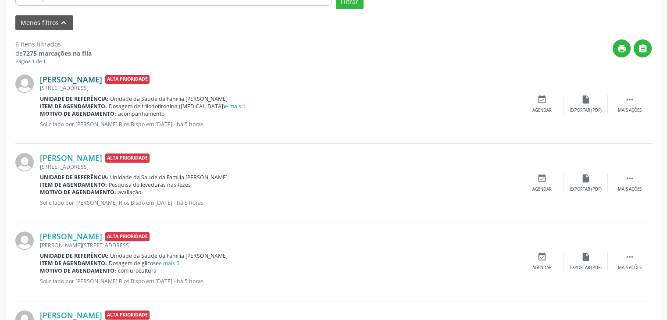
click at [83, 82] on link "[PERSON_NAME]" at bounding box center [71, 80] width 62 height 10
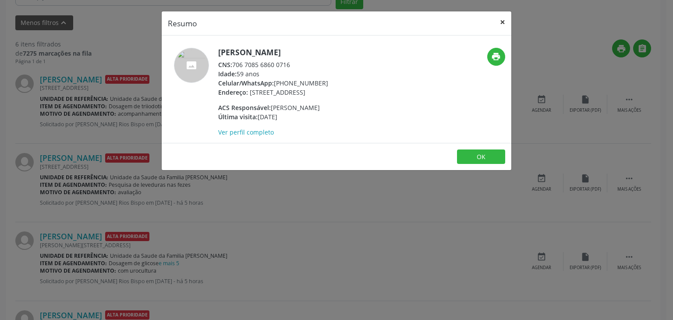
click at [505, 17] on button "×" at bounding box center [503, 21] width 18 height 21
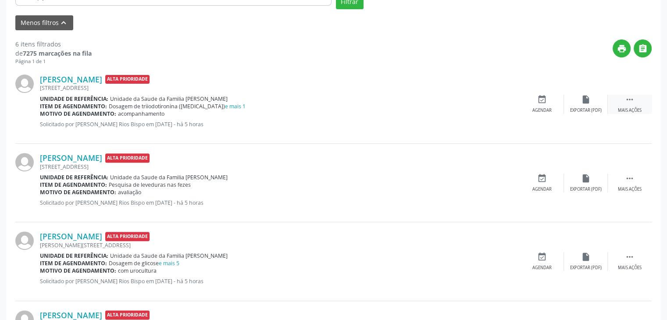
click at [630, 99] on icon "" at bounding box center [630, 100] width 10 height 10
click at [546, 102] on icon "cancel" at bounding box center [542, 100] width 10 height 10
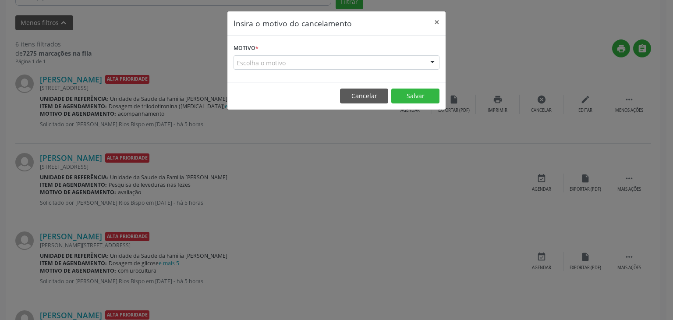
click at [316, 57] on div "Escolha o motivo" at bounding box center [337, 62] width 206 height 15
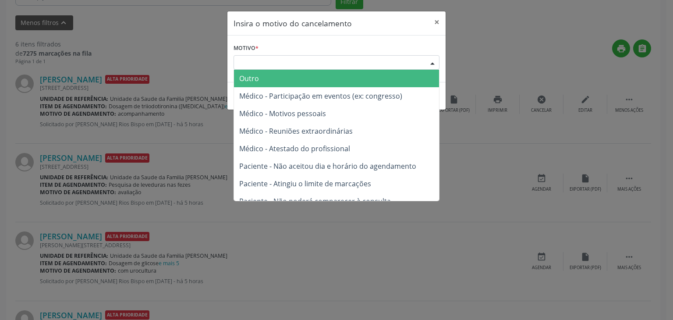
click at [263, 71] on span "Outro" at bounding box center [336, 79] width 205 height 18
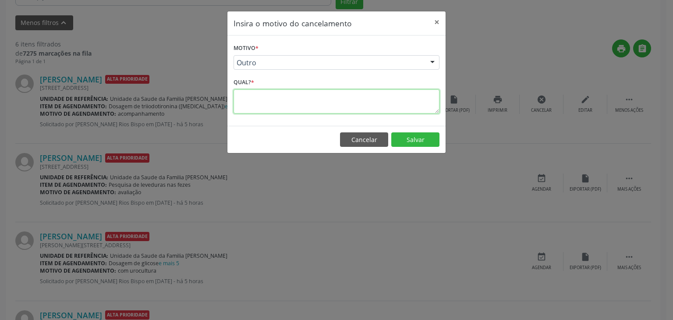
click at [258, 98] on textarea at bounding box center [337, 101] width 206 height 24
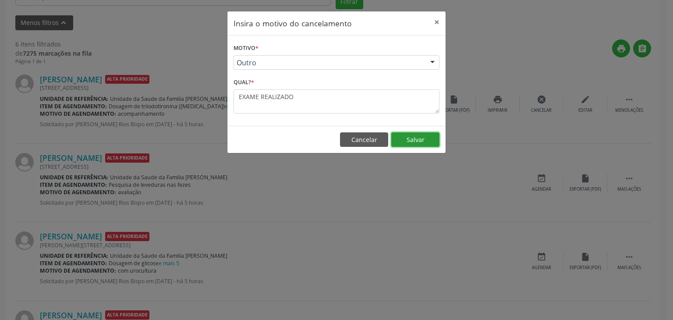
click at [426, 144] on button "Salvar" at bounding box center [415, 139] width 48 height 15
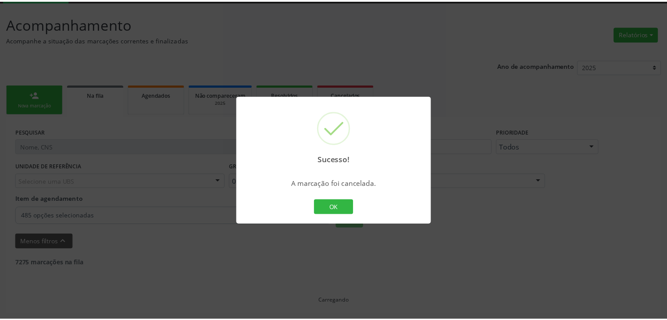
scroll to position [46, 0]
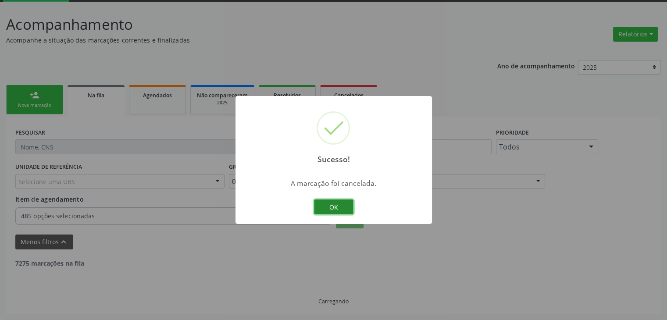
click at [331, 206] on button "OK" at bounding box center [333, 206] width 39 height 15
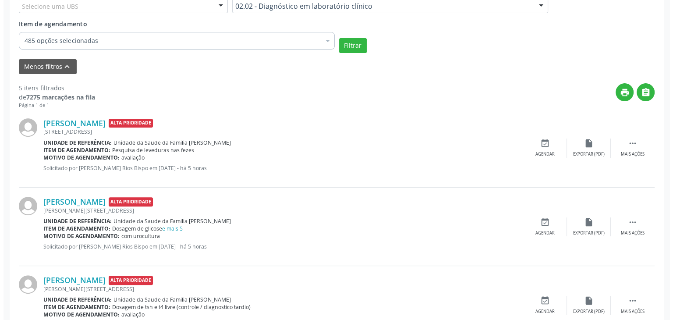
scroll to position [265, 0]
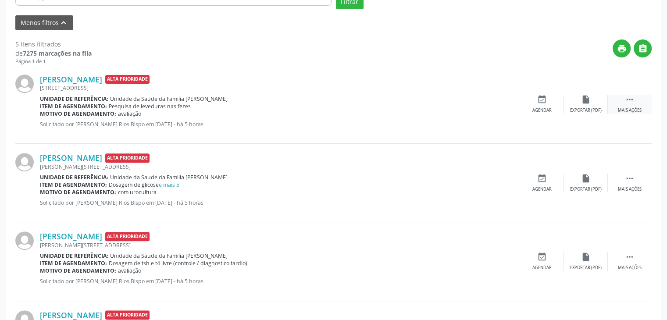
click at [623, 104] on div " Mais ações" at bounding box center [629, 104] width 44 height 19
click at [555, 109] on div "cancel Cancelar" at bounding box center [542, 104] width 44 height 19
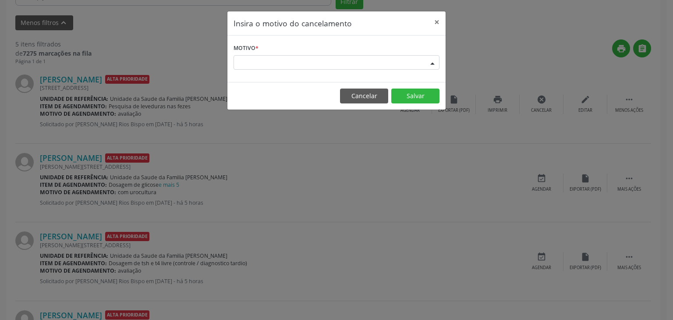
click at [316, 61] on div "Escolha o motivo" at bounding box center [337, 62] width 206 height 15
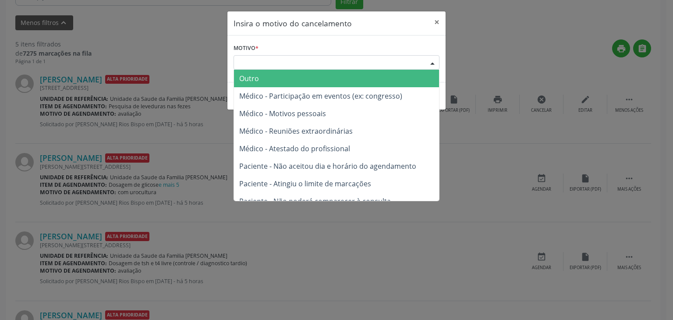
click at [277, 78] on span "Outro" at bounding box center [336, 79] width 205 height 18
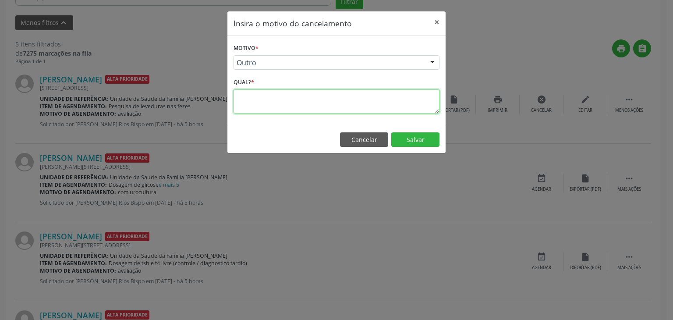
click at [270, 101] on textarea at bounding box center [337, 101] width 206 height 24
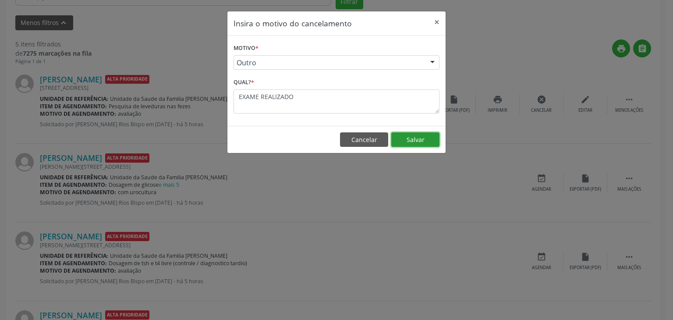
click at [396, 136] on button "Salvar" at bounding box center [415, 139] width 48 height 15
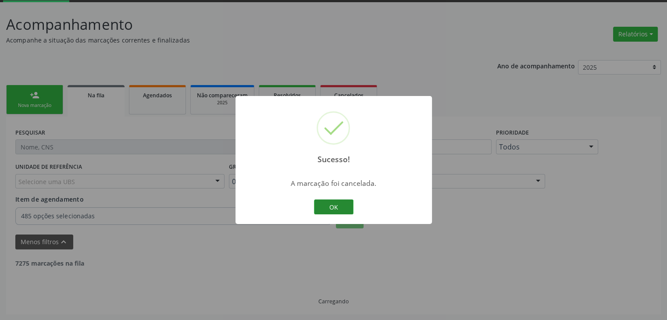
click at [326, 207] on button "OK" at bounding box center [333, 206] width 39 height 15
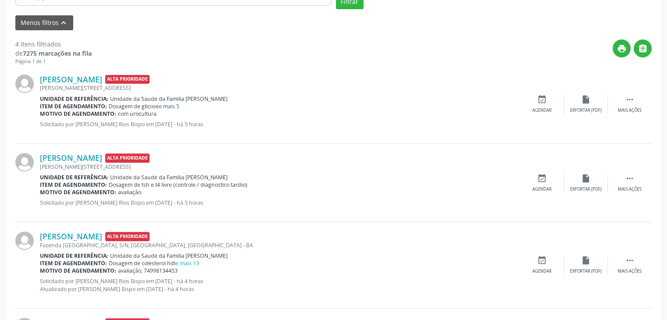
click at [164, 105] on link "e mais 5" at bounding box center [169, 106] width 21 height 7
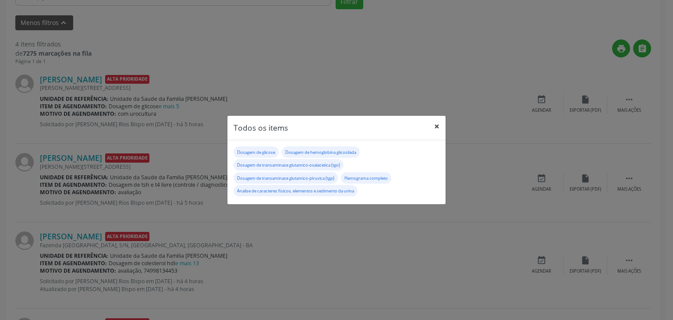
click at [437, 125] on button "×" at bounding box center [437, 126] width 18 height 21
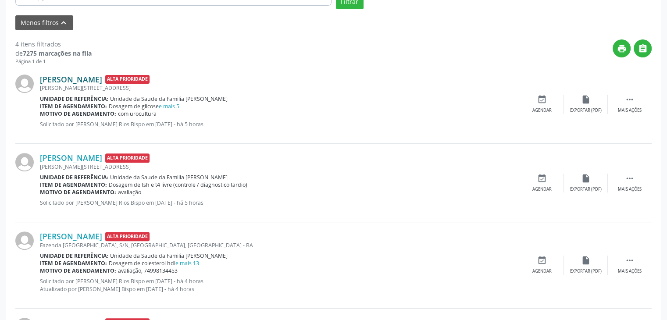
click at [92, 82] on link "[PERSON_NAME]" at bounding box center [71, 80] width 62 height 10
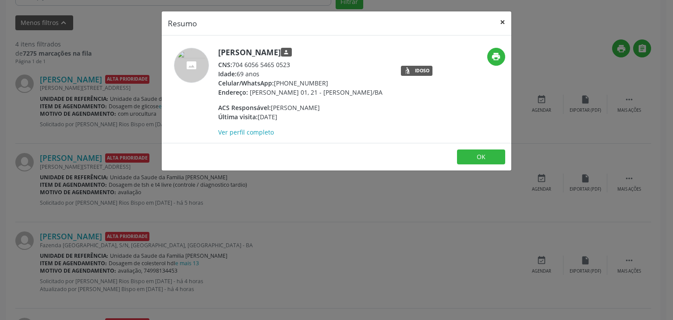
click at [501, 25] on button "×" at bounding box center [503, 21] width 18 height 21
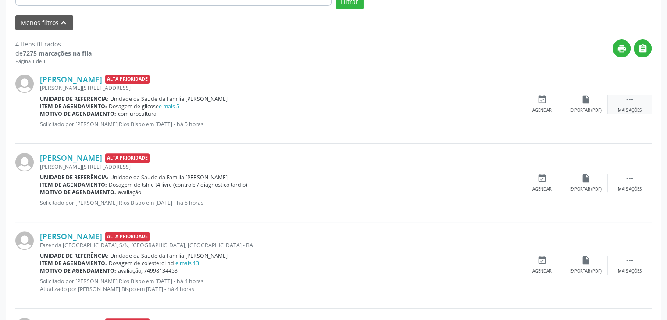
click at [611, 99] on div " Mais ações" at bounding box center [629, 104] width 44 height 19
click at [538, 106] on div "cancel Cancelar" at bounding box center [542, 104] width 44 height 19
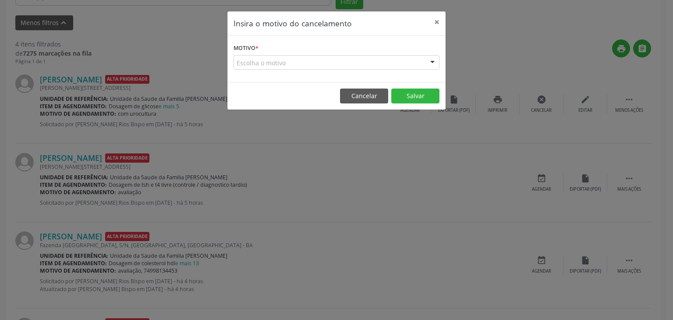
click at [330, 67] on div "Escolha o motivo" at bounding box center [337, 62] width 206 height 15
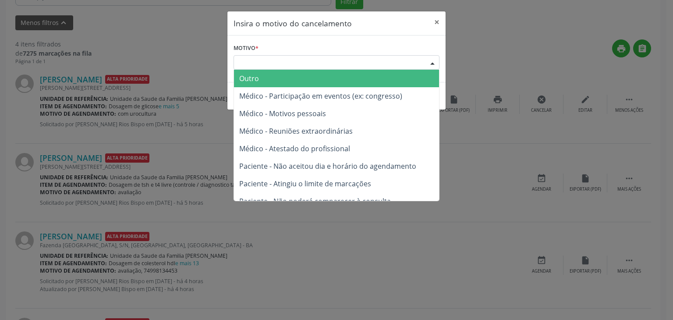
click at [277, 79] on span "Outro" at bounding box center [336, 79] width 205 height 18
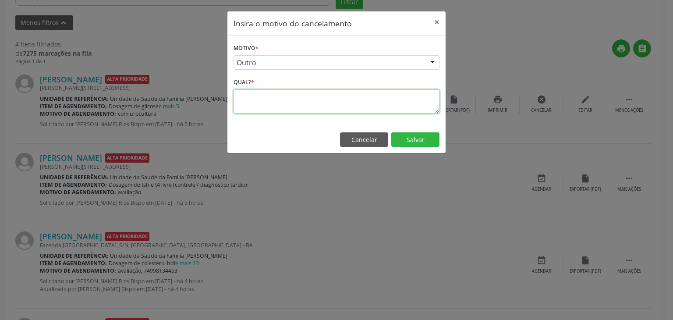
click at [280, 101] on textarea at bounding box center [337, 101] width 206 height 24
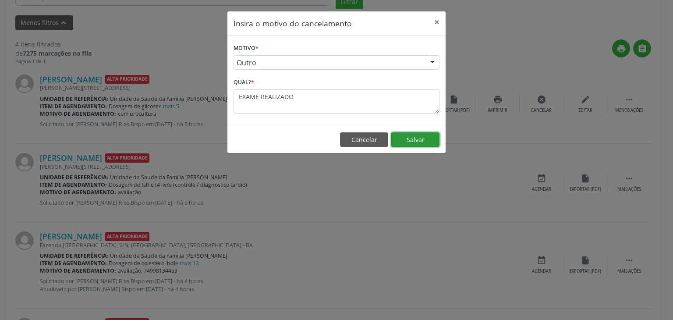
click at [412, 142] on button "Salvar" at bounding box center [415, 139] width 48 height 15
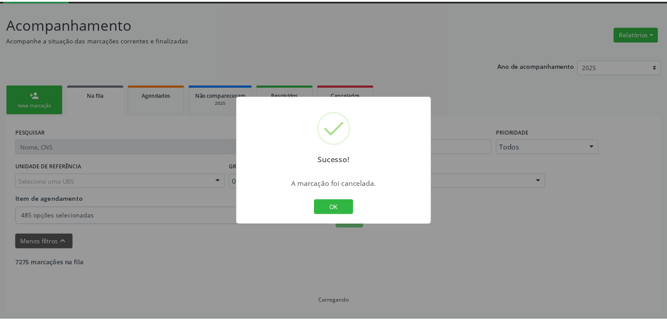
scroll to position [46, 0]
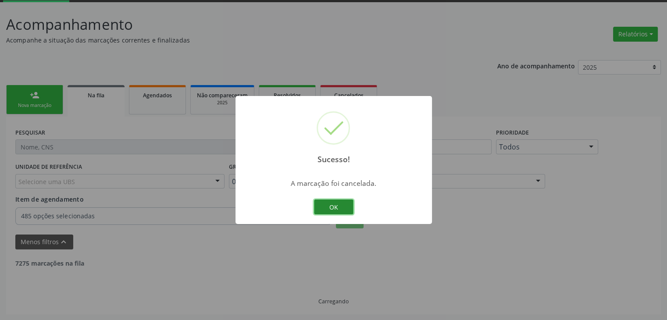
click at [327, 207] on button "OK" at bounding box center [333, 206] width 39 height 15
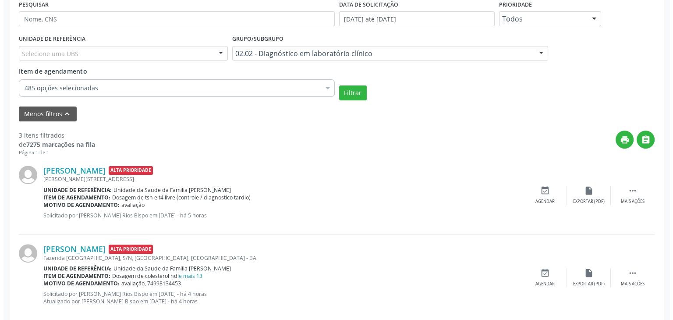
scroll to position [221, 0]
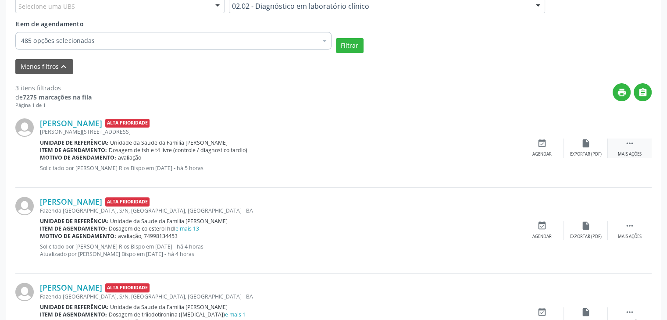
click at [621, 145] on div " Mais ações" at bounding box center [629, 147] width 44 height 19
click at [552, 148] on div "cancel Cancelar" at bounding box center [542, 147] width 44 height 19
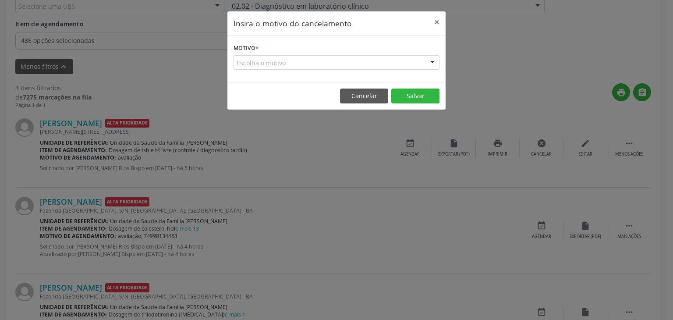
click at [314, 66] on div "Escolha o motivo" at bounding box center [337, 62] width 206 height 15
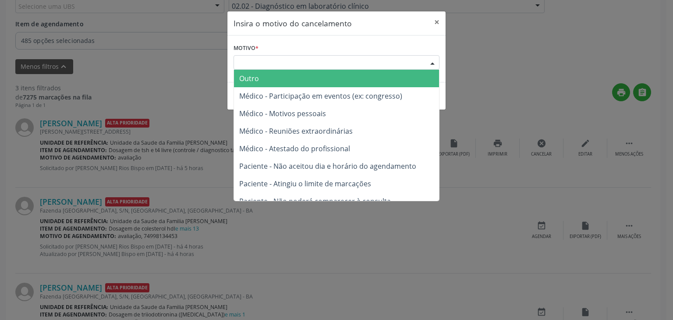
click at [277, 76] on span "Outro" at bounding box center [336, 79] width 205 height 18
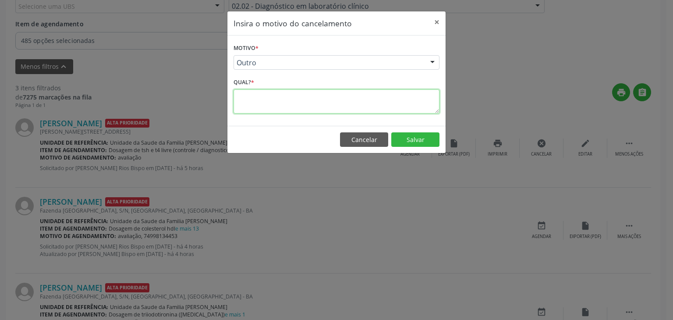
click at [279, 100] on textarea at bounding box center [337, 101] width 206 height 24
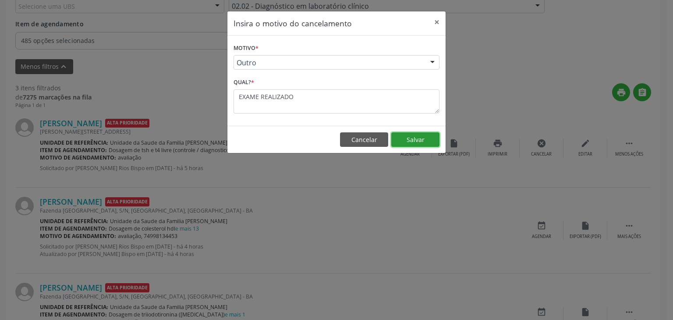
click at [426, 133] on button "Salvar" at bounding box center [415, 139] width 48 height 15
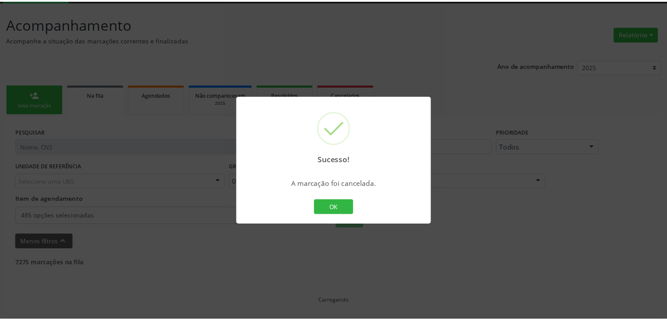
scroll to position [46, 0]
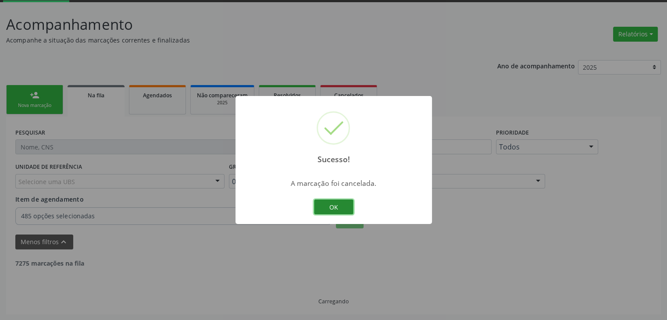
click at [328, 202] on button "OK" at bounding box center [333, 206] width 39 height 15
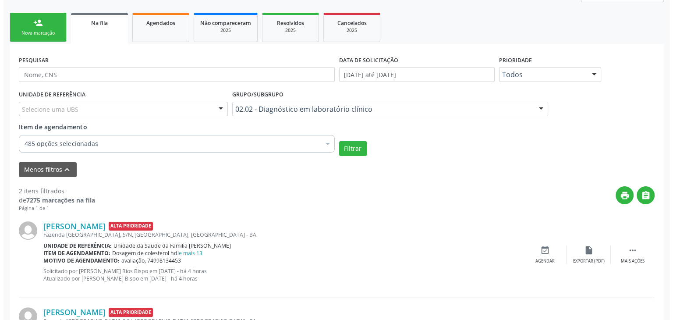
scroll to position [197, 0]
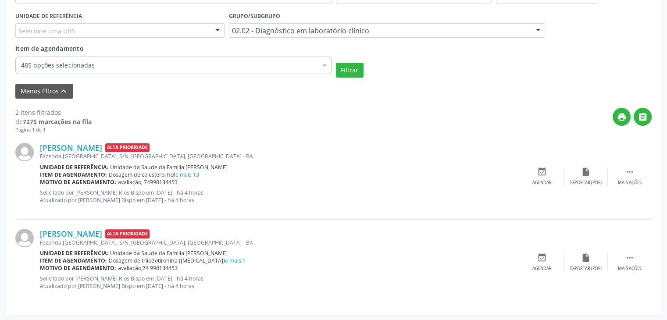
click at [200, 175] on div "Item de agendamento: Dosagem de colesterol hdl e mais 13" at bounding box center [280, 174] width 480 height 7
click at [198, 174] on link "e mais 13" at bounding box center [187, 174] width 24 height 7
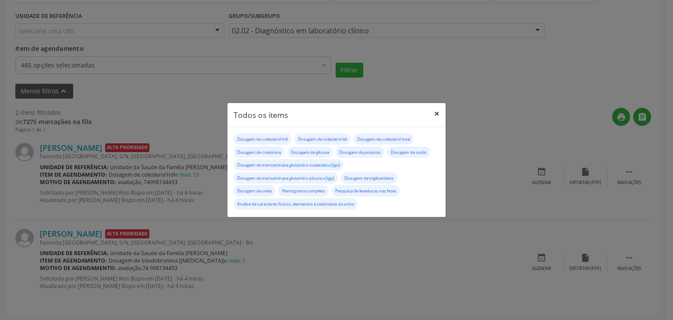
click at [441, 114] on button "×" at bounding box center [437, 113] width 18 height 21
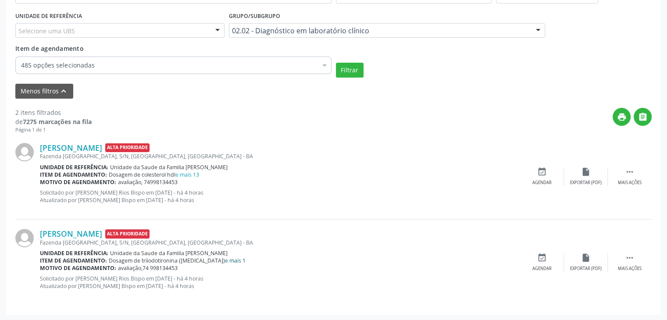
click at [225, 258] on link "e mais 1" at bounding box center [235, 260] width 21 height 7
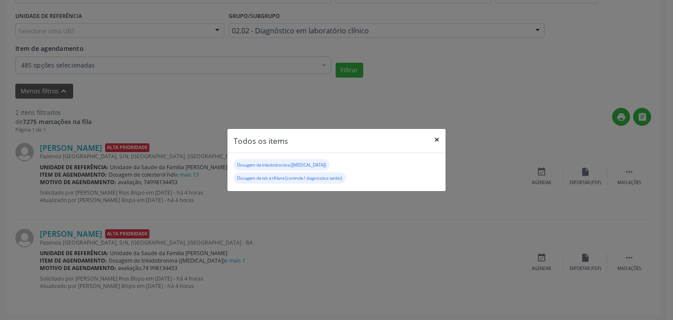
click at [436, 146] on button "×" at bounding box center [437, 139] width 18 height 21
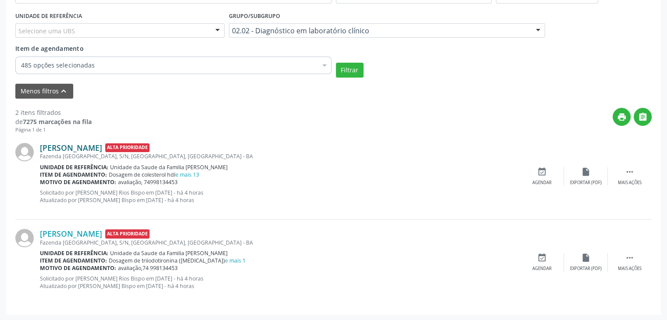
click at [102, 143] on link "[PERSON_NAME]" at bounding box center [71, 148] width 62 height 10
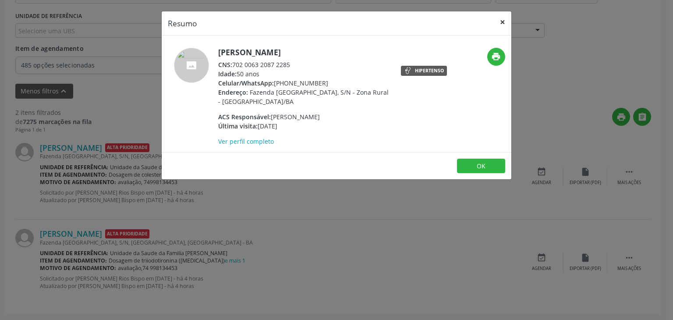
click at [500, 27] on button "×" at bounding box center [503, 21] width 18 height 21
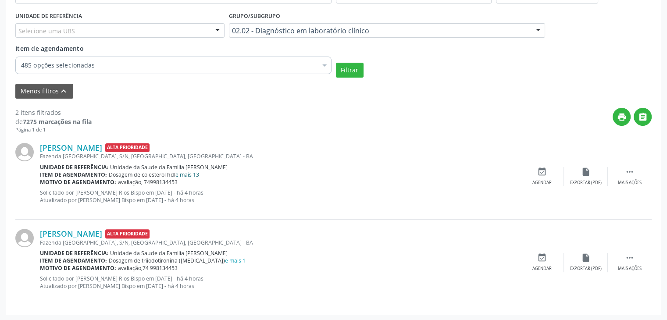
click at [189, 171] on link "e mais 13" at bounding box center [187, 174] width 24 height 7
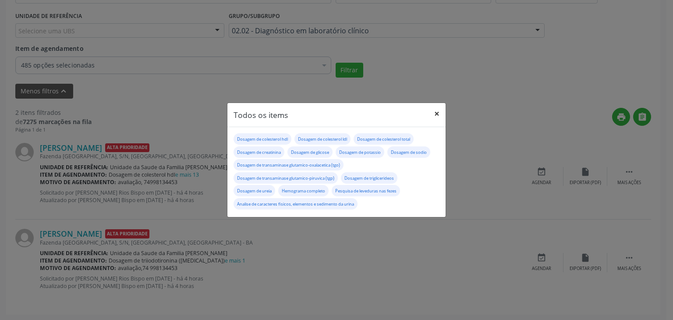
click at [440, 116] on button "×" at bounding box center [437, 113] width 18 height 21
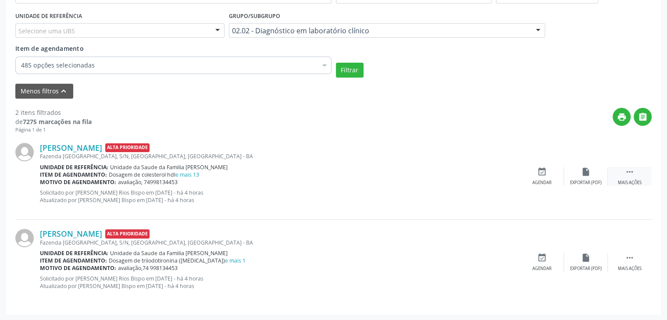
click at [621, 174] on div " Mais ações" at bounding box center [629, 176] width 44 height 19
click at [536, 170] on div "cancel Cancelar" at bounding box center [542, 176] width 44 height 19
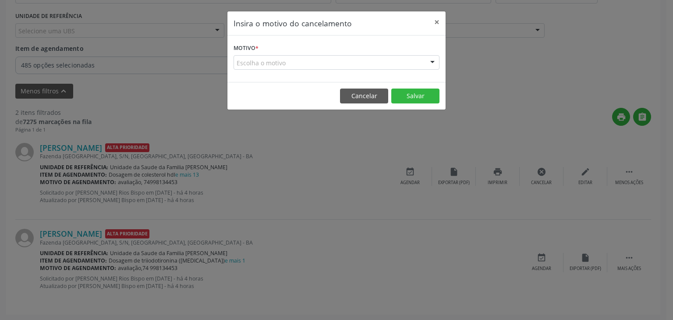
click at [359, 57] on div "Escolha o motivo" at bounding box center [337, 62] width 206 height 15
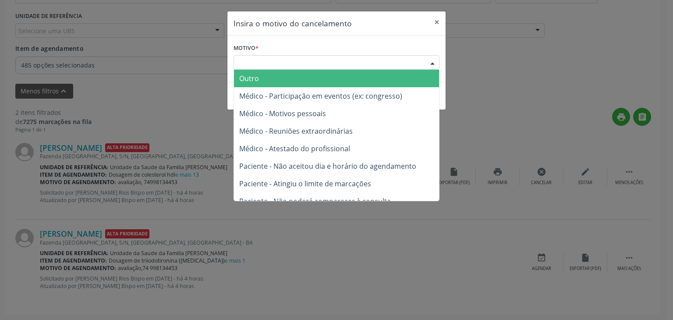
click at [287, 83] on span "Outro" at bounding box center [336, 79] width 205 height 18
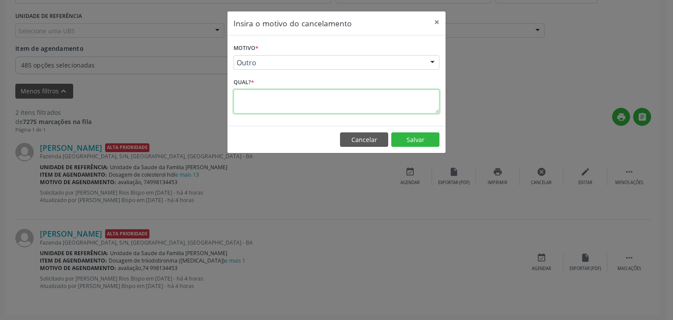
click at [287, 107] on textarea at bounding box center [337, 101] width 206 height 24
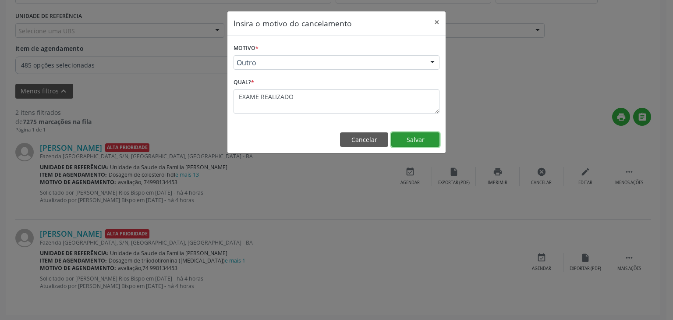
click at [413, 143] on button "Salvar" at bounding box center [415, 139] width 48 height 15
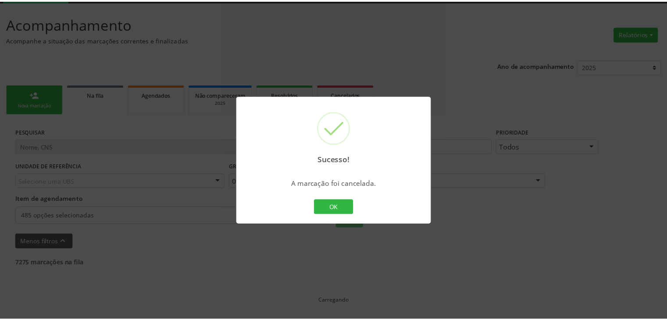
scroll to position [46, 0]
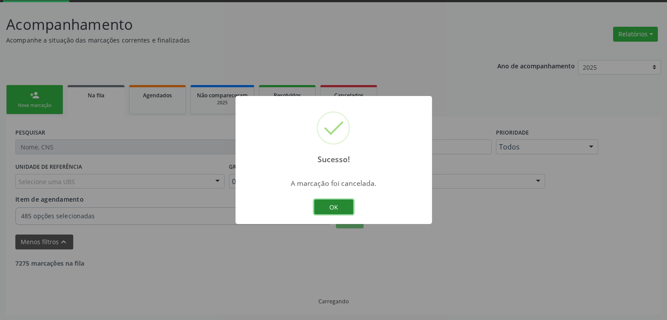
click at [334, 209] on button "OK" at bounding box center [333, 206] width 39 height 15
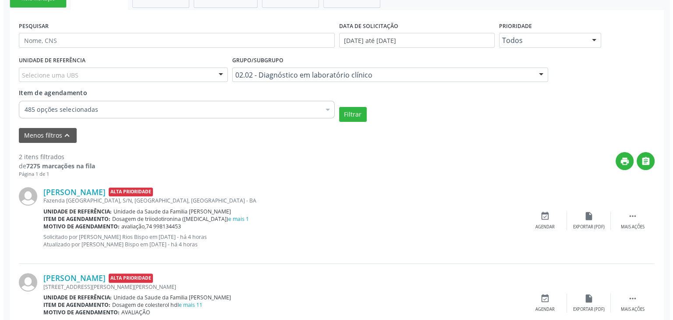
scroll to position [189, 0]
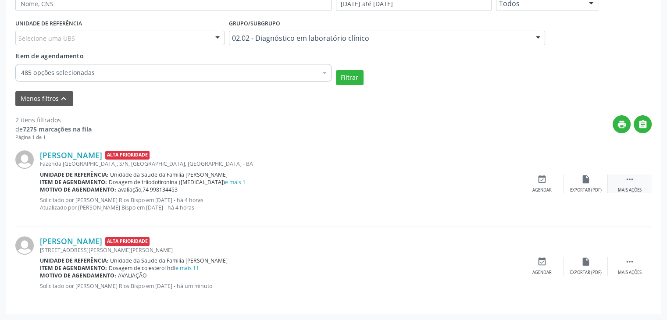
click at [612, 181] on div " Mais ações" at bounding box center [629, 183] width 44 height 19
click at [536, 182] on div "cancel Cancelar" at bounding box center [542, 183] width 44 height 19
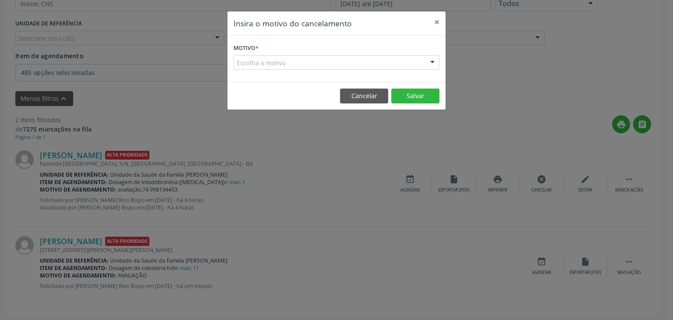
click at [302, 64] on div "Escolha o motivo" at bounding box center [337, 62] width 206 height 15
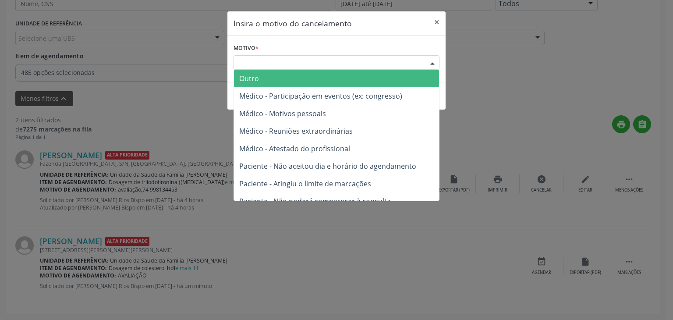
click at [286, 75] on span "Outro" at bounding box center [336, 79] width 205 height 18
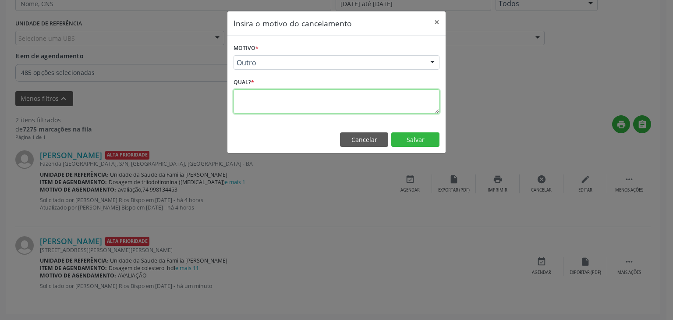
click at [287, 103] on textarea at bounding box center [337, 101] width 206 height 24
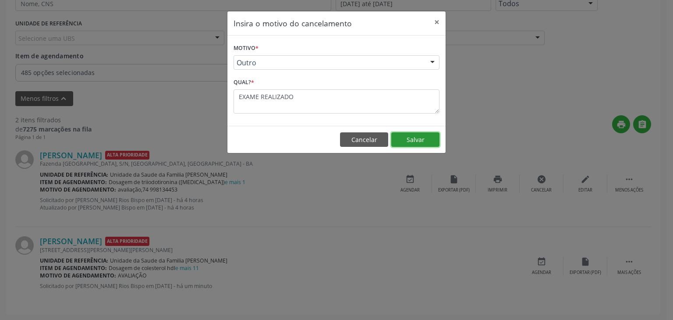
click at [417, 133] on button "Salvar" at bounding box center [415, 139] width 48 height 15
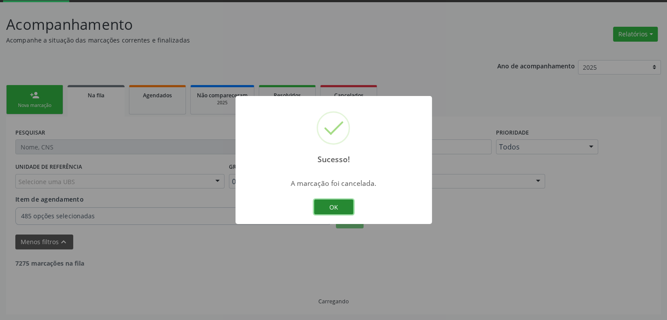
click at [326, 206] on button "OK" at bounding box center [333, 206] width 39 height 15
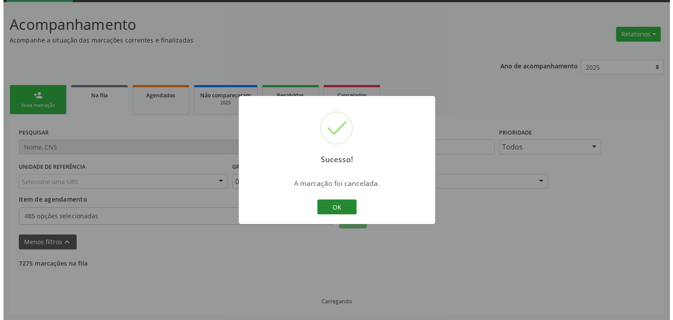
scroll to position [103, 0]
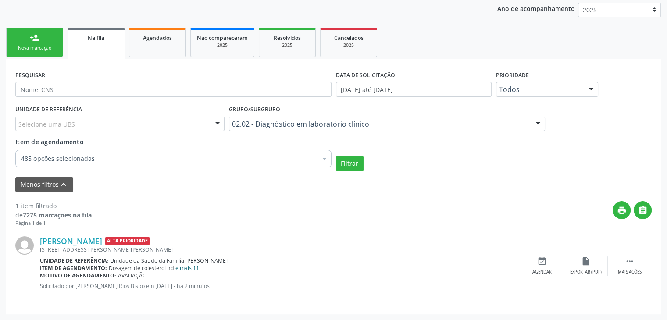
click at [188, 269] on link "e mais 11" at bounding box center [187, 267] width 24 height 7
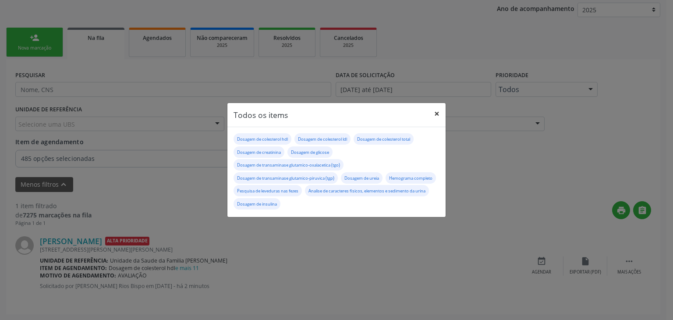
click at [433, 109] on button "×" at bounding box center [437, 113] width 18 height 21
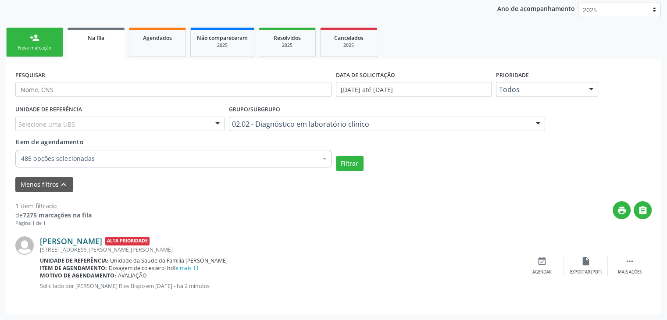
click at [61, 240] on link "[PERSON_NAME]" at bounding box center [71, 241] width 62 height 10
